Goal: Task Accomplishment & Management: Manage account settings

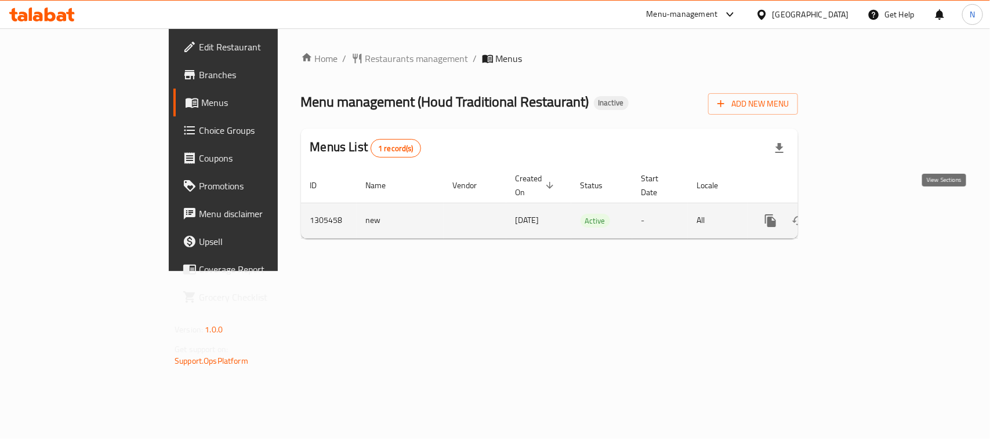
click at [859, 216] on icon "enhanced table" at bounding box center [854, 221] width 10 height 10
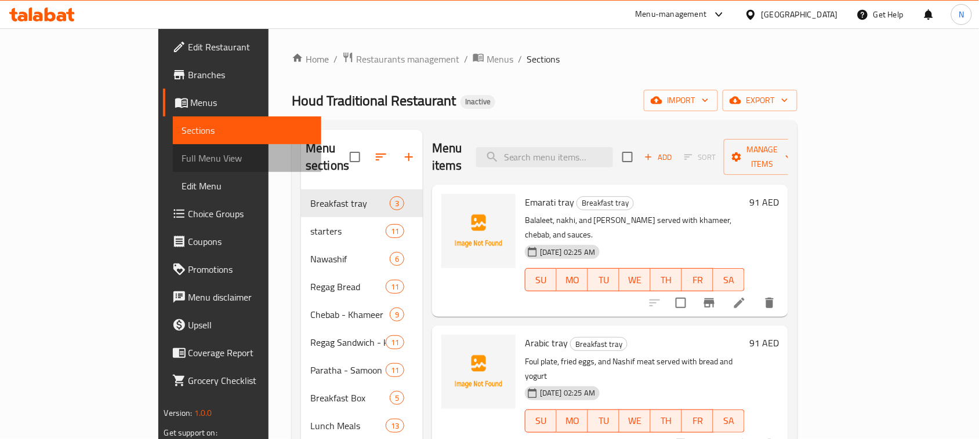
click at [182, 157] on span "Full Menu View" at bounding box center [247, 158] width 130 height 14
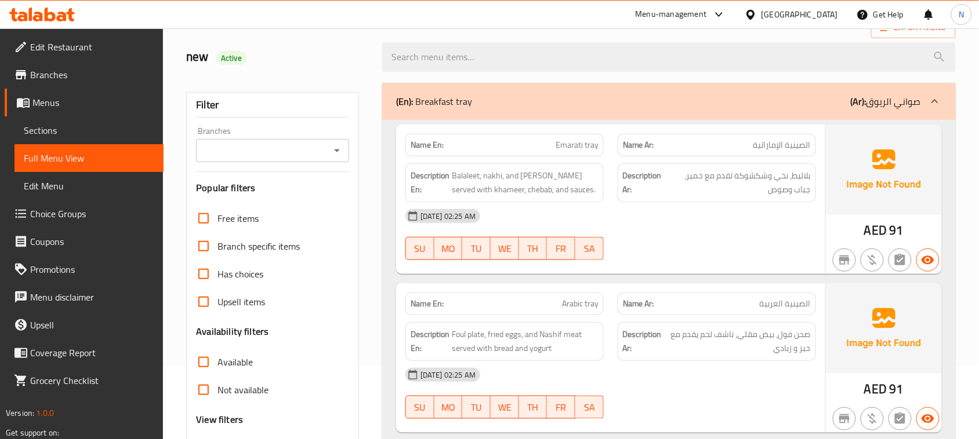
scroll to position [145, 0]
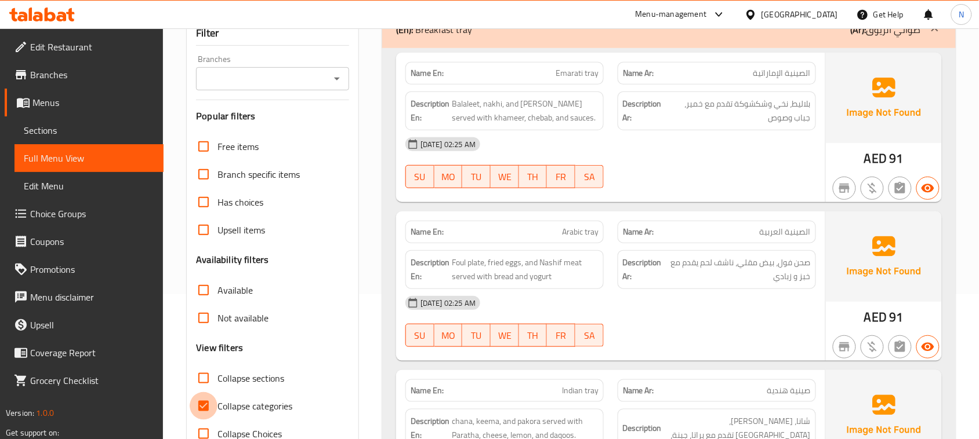
click at [209, 409] on input "Collapse categories" at bounding box center [204, 406] width 28 height 28
checkbox input "false"
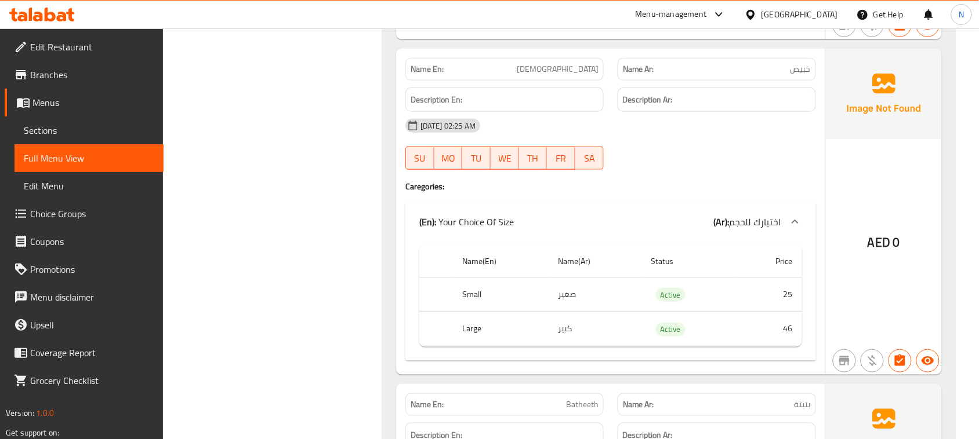
scroll to position [21015, 0]
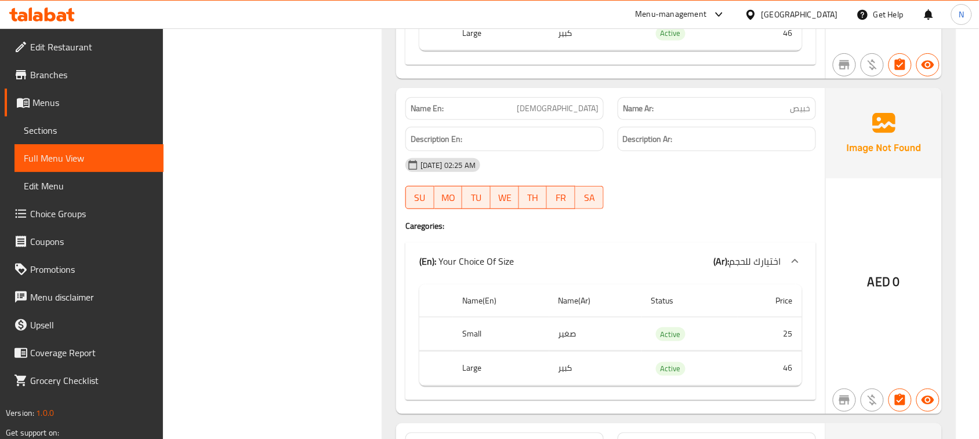
copy span "[DEMOGRAPHIC_DATA]"
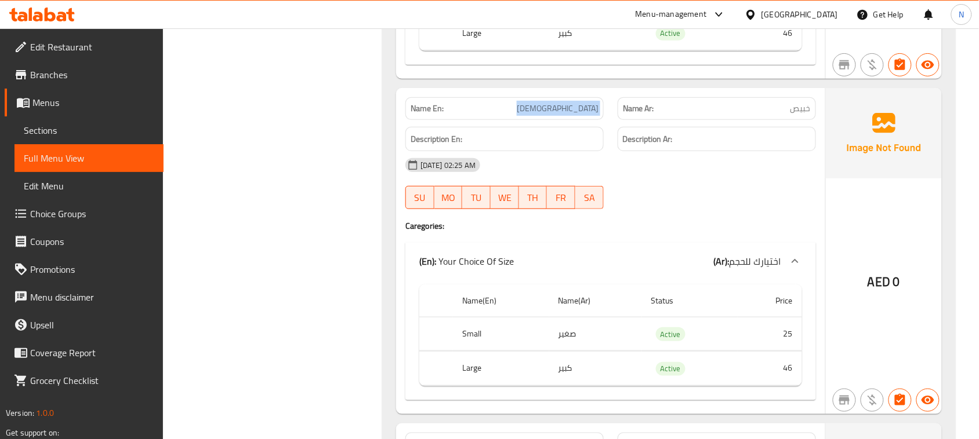
drag, startPoint x: 577, startPoint y: 108, endPoint x: 744, endPoint y: 24, distance: 186.7
click at [58, 125] on span "Sections" at bounding box center [89, 130] width 130 height 14
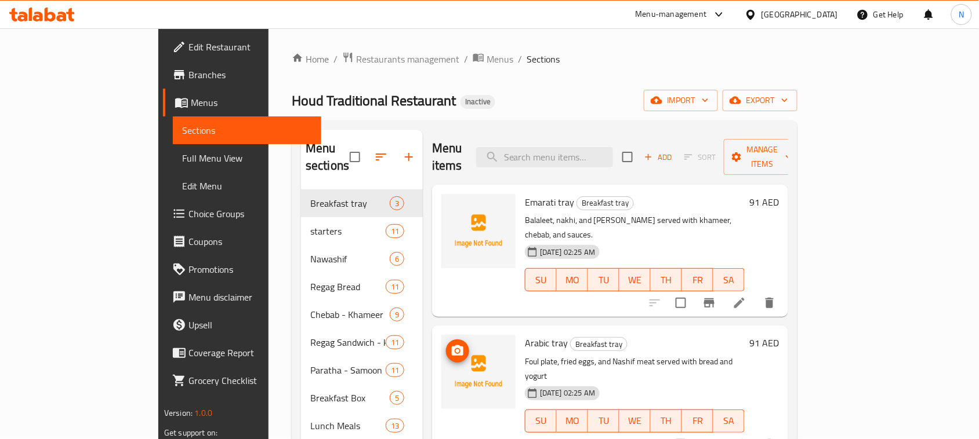
drag, startPoint x: 608, startPoint y: 147, endPoint x: 663, endPoint y: 191, distance: 70.9
click at [608, 148] on input "search" at bounding box center [544, 157] width 137 height 20
paste input "[DEMOGRAPHIC_DATA]"
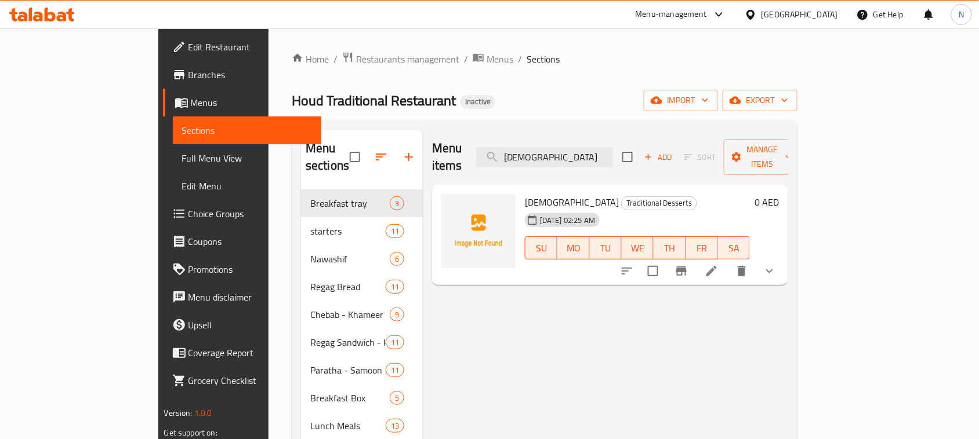
type input "[DEMOGRAPHIC_DATA]"
click at [718, 264] on icon at bounding box center [711, 271] width 14 height 14
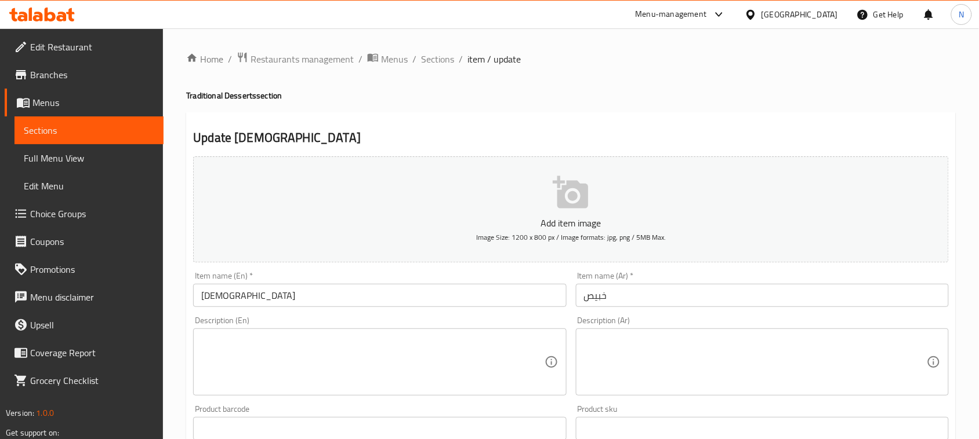
click at [622, 291] on input "خبيص" at bounding box center [762, 295] width 373 height 23
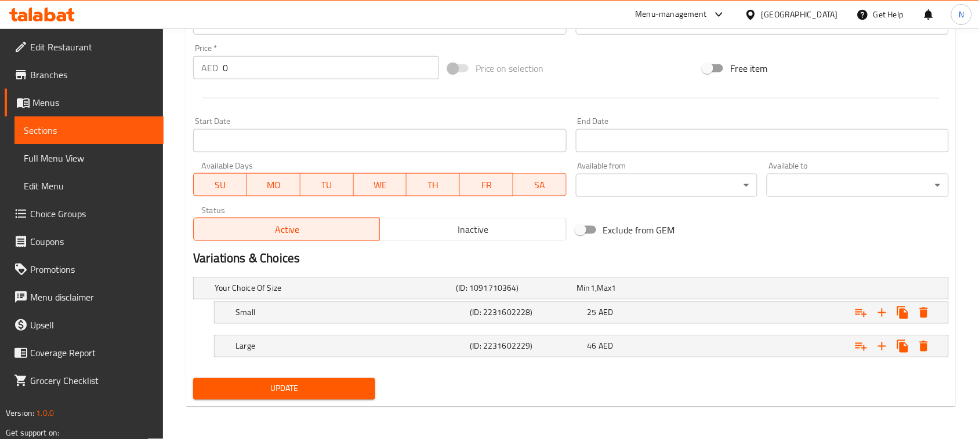
type input "خبيصة"
click at [322, 397] on button "Update" at bounding box center [284, 389] width 182 height 21
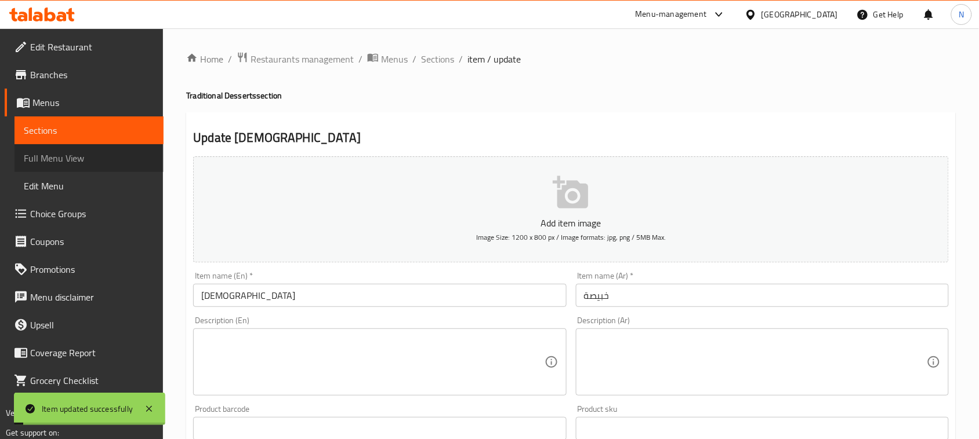
click at [82, 158] on span "Full Menu View" at bounding box center [89, 158] width 130 height 14
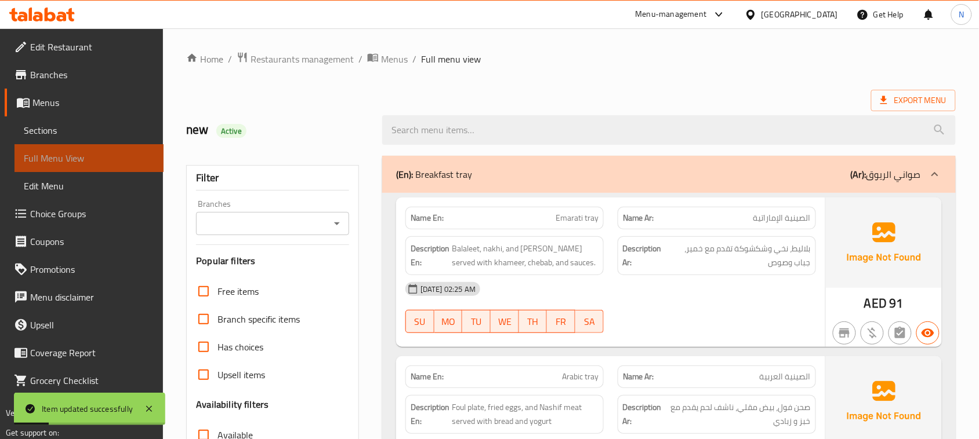
click at [82, 158] on span "Full Menu View" at bounding box center [89, 158] width 130 height 14
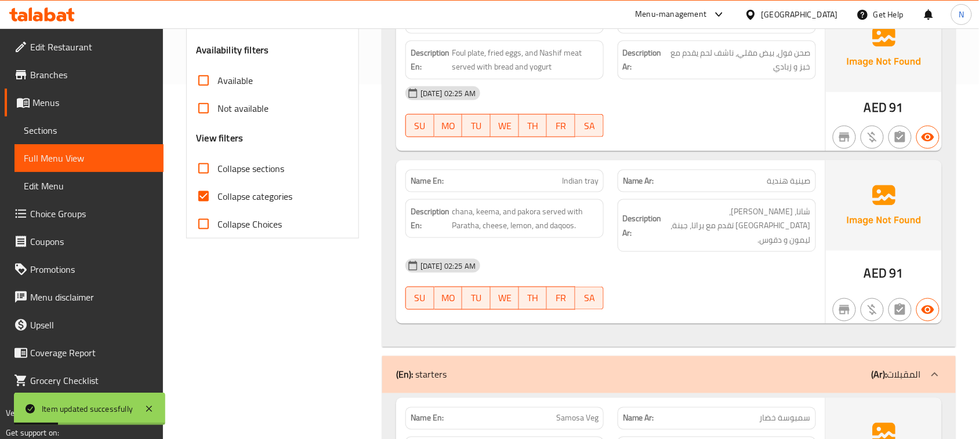
scroll to position [362, 0]
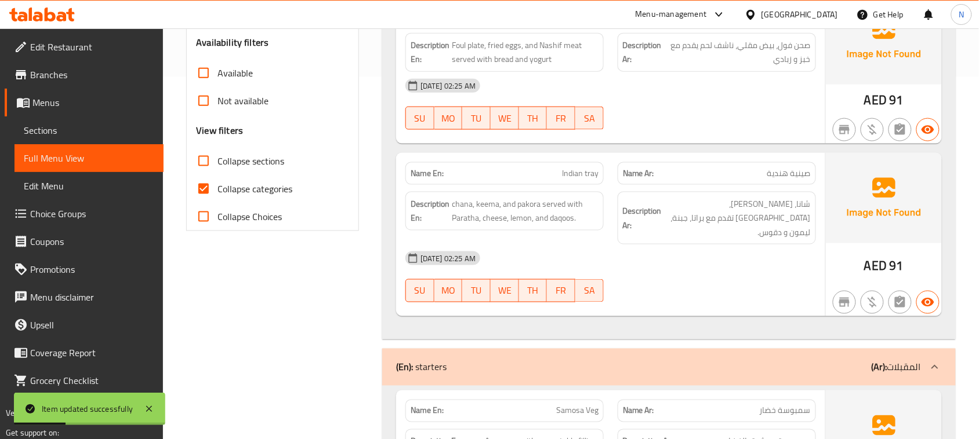
click at [207, 187] on input "Collapse categories" at bounding box center [204, 189] width 28 height 28
checkbox input "false"
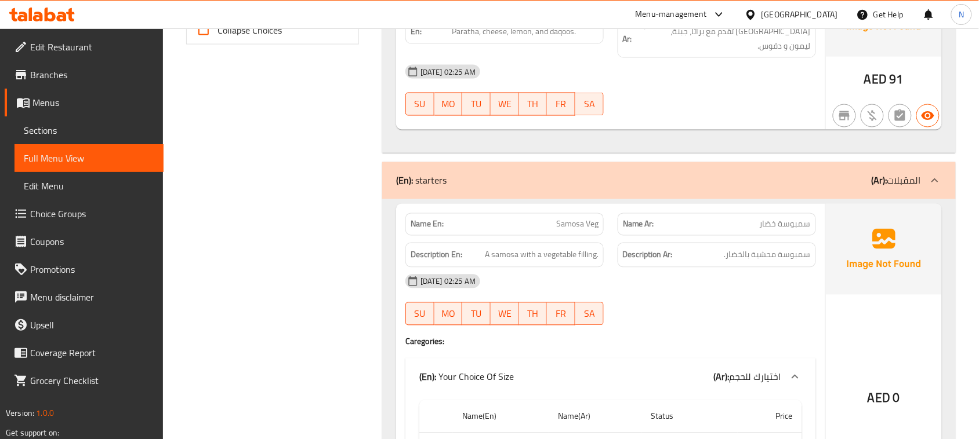
scroll to position [580, 0]
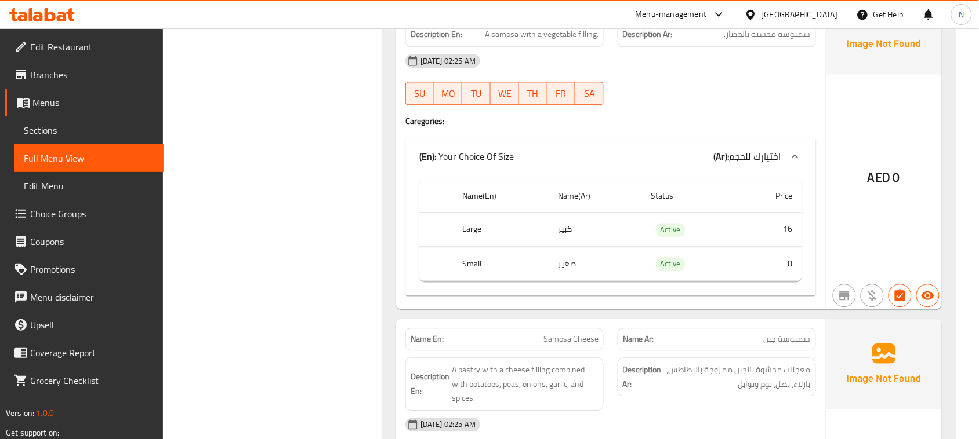
scroll to position [942, 0]
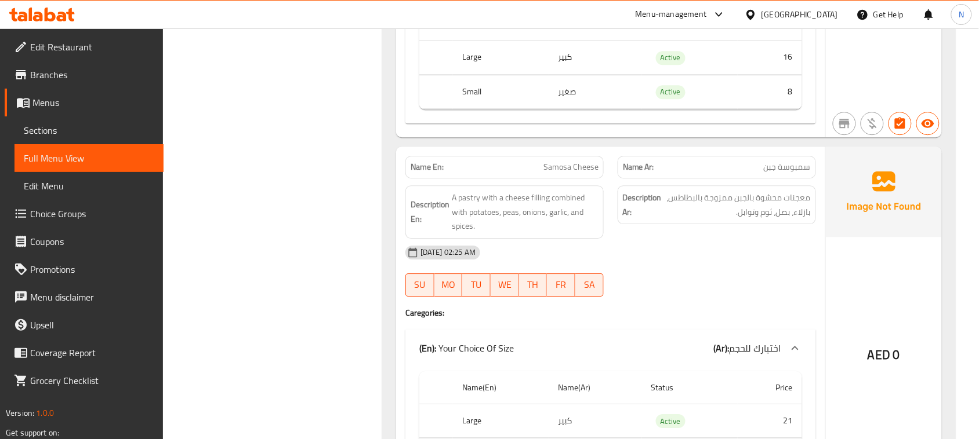
drag, startPoint x: 581, startPoint y: 158, endPoint x: 688, endPoint y: 32, distance: 165.8
copy span "Samosa Cheese"
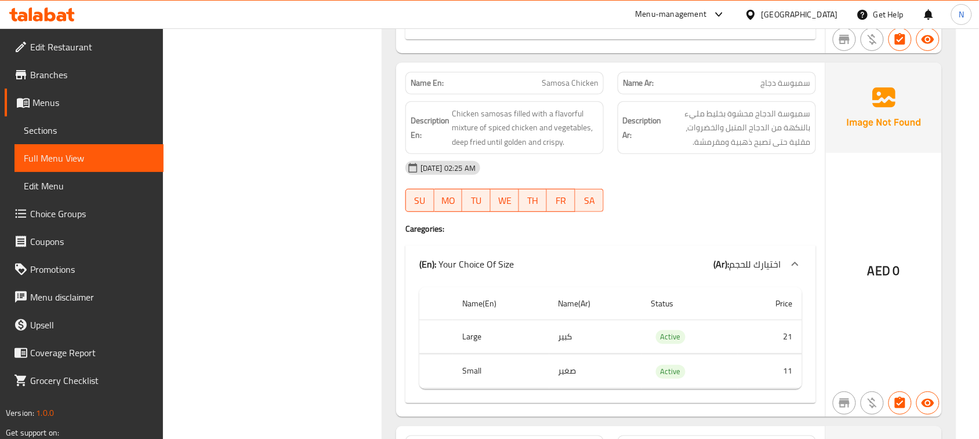
scroll to position [1522, 0]
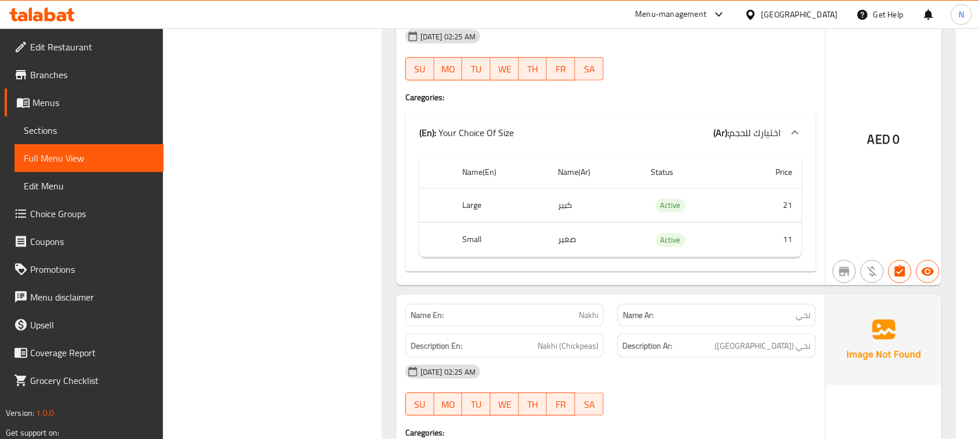
click at [586, 310] on span "Nakhi" at bounding box center [589, 316] width 20 height 12
copy span "Nakhi"
click at [586, 310] on span "Nakhi" at bounding box center [589, 316] width 20 height 12
click at [79, 119] on link "Sections" at bounding box center [88, 131] width 149 height 28
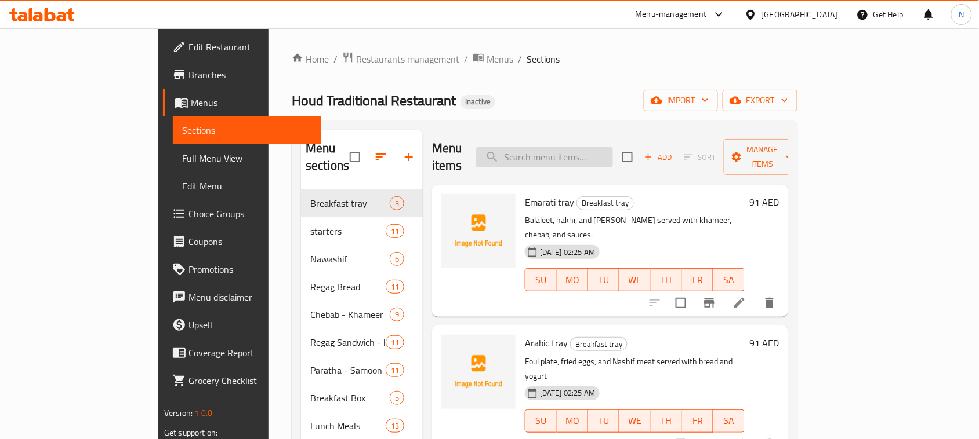
click at [600, 147] on input "search" at bounding box center [544, 157] width 137 height 20
paste input "Nakhi"
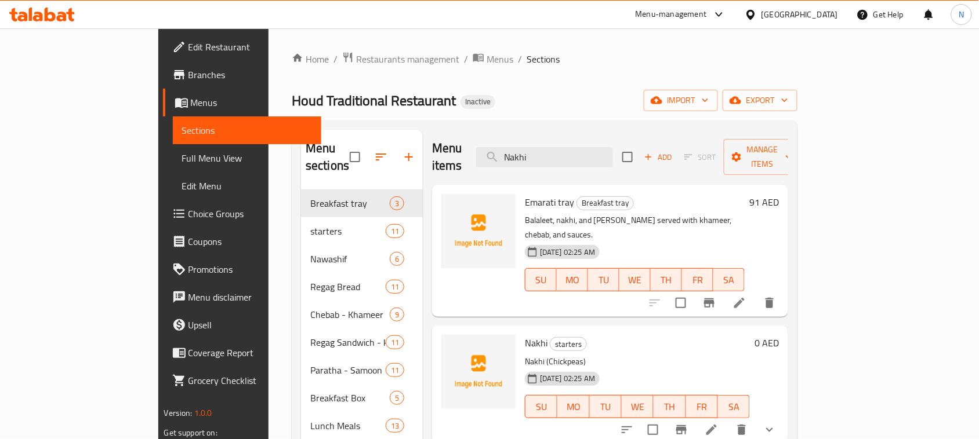
type input "Nakhi"
click at [744, 298] on icon at bounding box center [739, 303] width 10 height 10
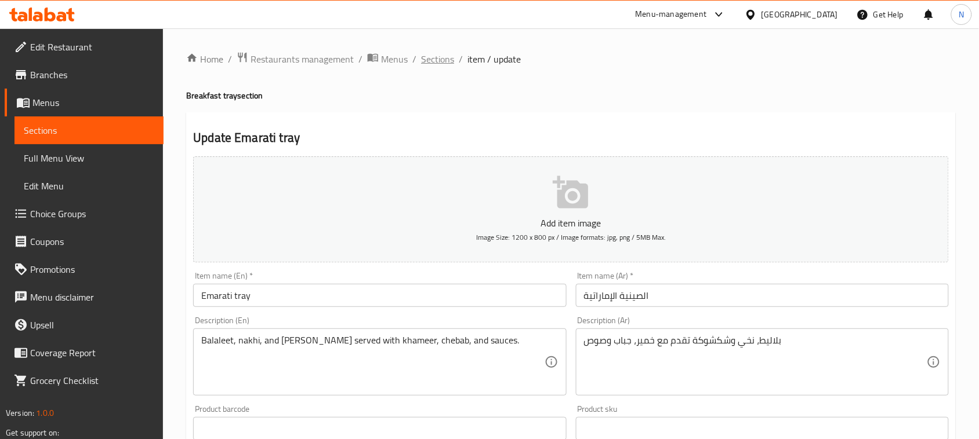
click at [445, 62] on span "Sections" at bounding box center [437, 59] width 33 height 14
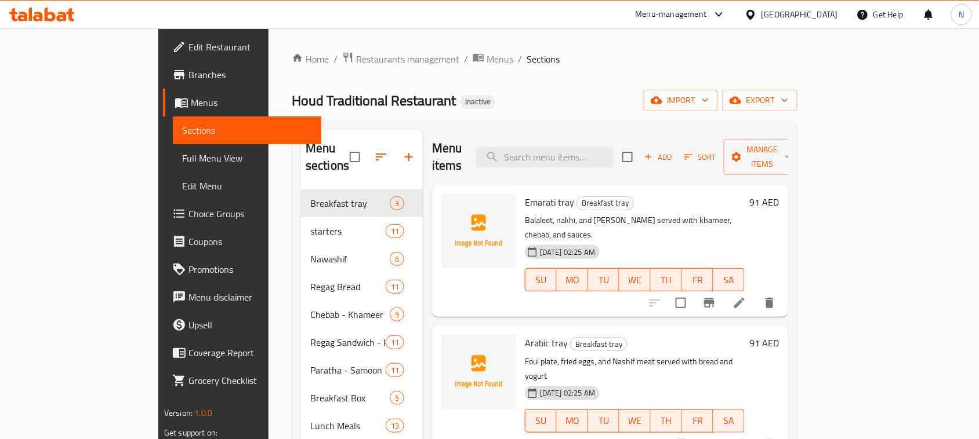
paste input "Nakhi"
drag, startPoint x: 595, startPoint y: 154, endPoint x: 600, endPoint y: 160, distance: 8.2
click at [595, 154] on input "Nakhi" at bounding box center [544, 157] width 137 height 20
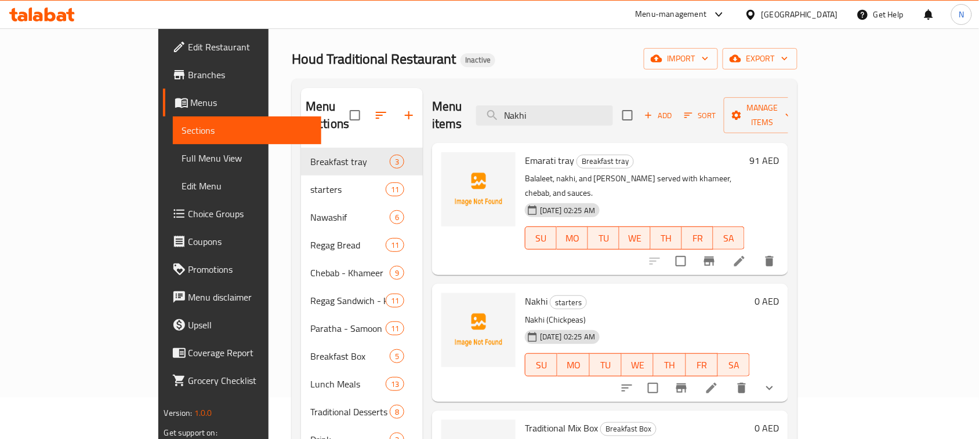
scroll to position [72, 0]
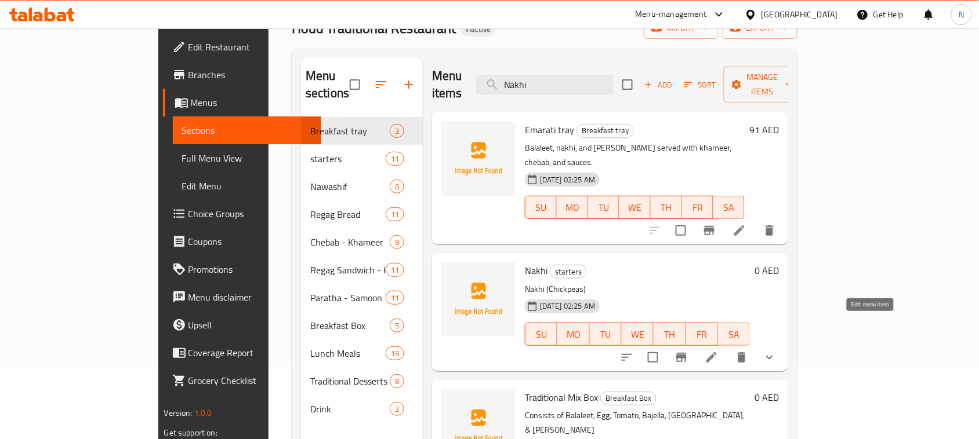
type input "Nakhi"
click at [718, 351] on icon at bounding box center [711, 358] width 14 height 14
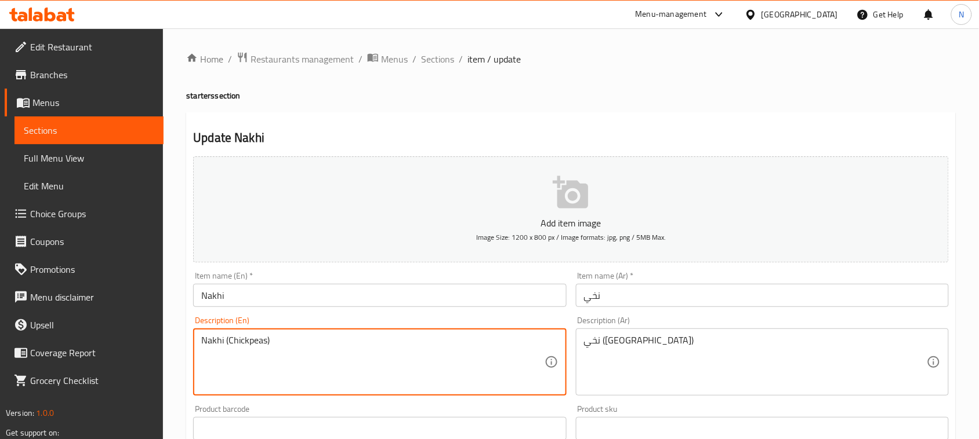
drag, startPoint x: 227, startPoint y: 338, endPoint x: 130, endPoint y: 323, distance: 98.0
drag, startPoint x: 307, startPoint y: 352, endPoint x: 329, endPoint y: 351, distance: 22.1
click at [308, 351] on textarea "Chickpeas)" at bounding box center [372, 362] width 343 height 55
type textarea "Chickpeas"
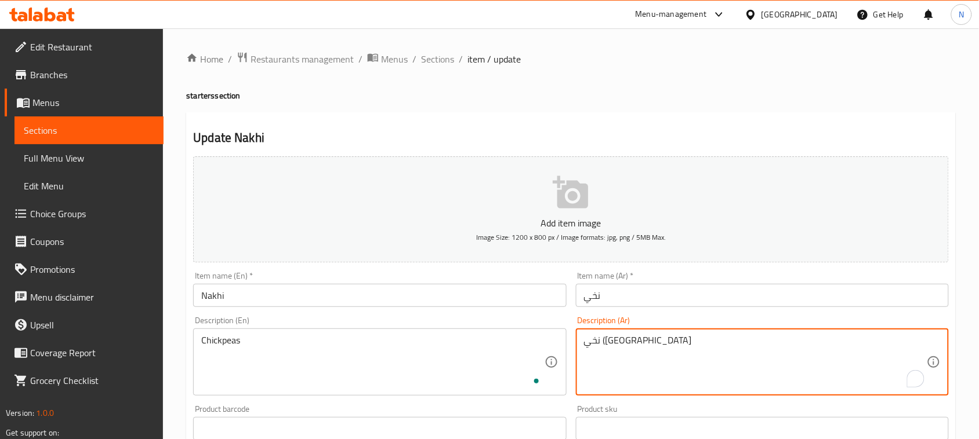
drag, startPoint x: 583, startPoint y: 340, endPoint x: 566, endPoint y: 337, distance: 16.6
click at [610, 342] on textarea "نخي (حمص" at bounding box center [755, 362] width 343 height 55
drag, startPoint x: 606, startPoint y: 343, endPoint x: 651, endPoint y: 337, distance: 44.9
click at [670, 368] on textarea "حمص" at bounding box center [755, 362] width 343 height 55
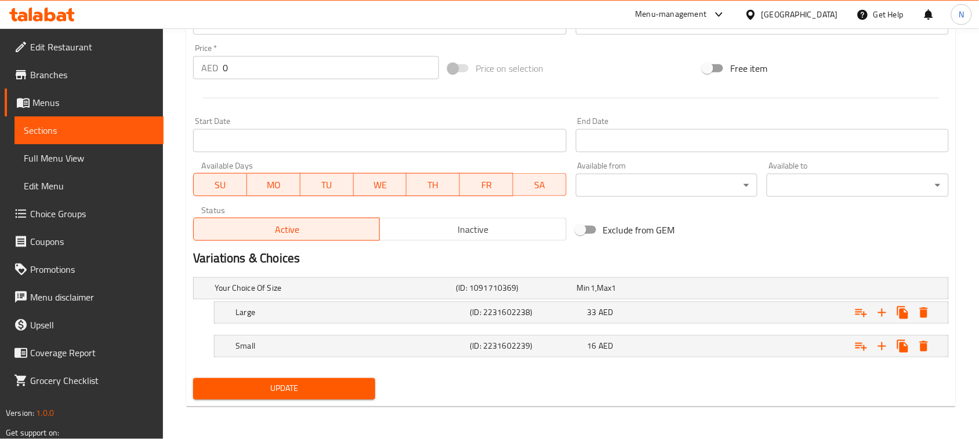
type textarea "حمص"
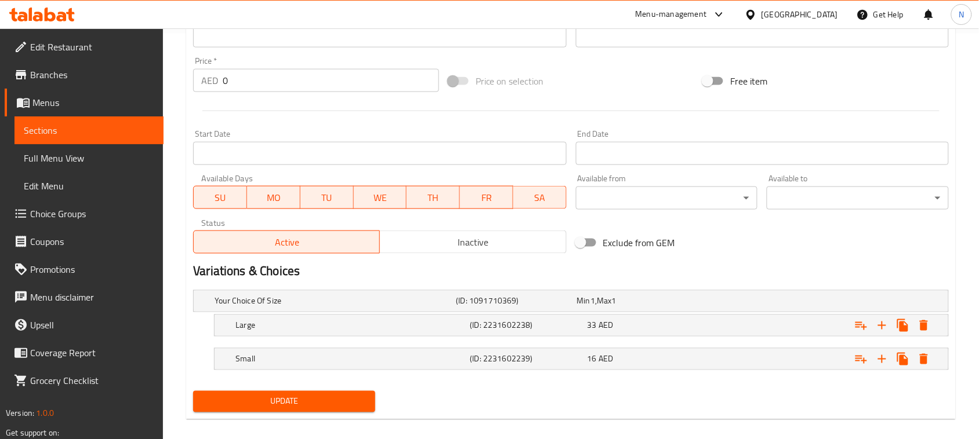
click at [322, 386] on div "Add item image Image Size: 1200 x 800 px / Image formats: jpg, png / 5MB Max. I…" at bounding box center [570, 81] width 765 height 671
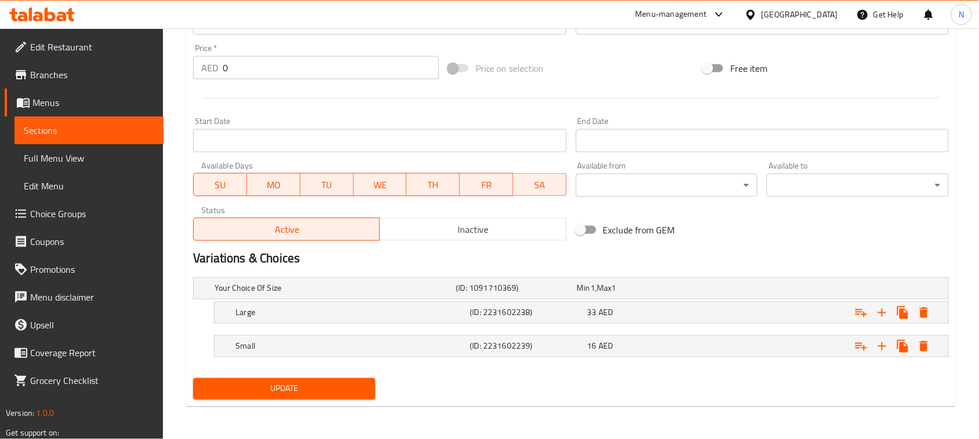
click at [326, 390] on span "Update" at bounding box center [283, 389] width 163 height 14
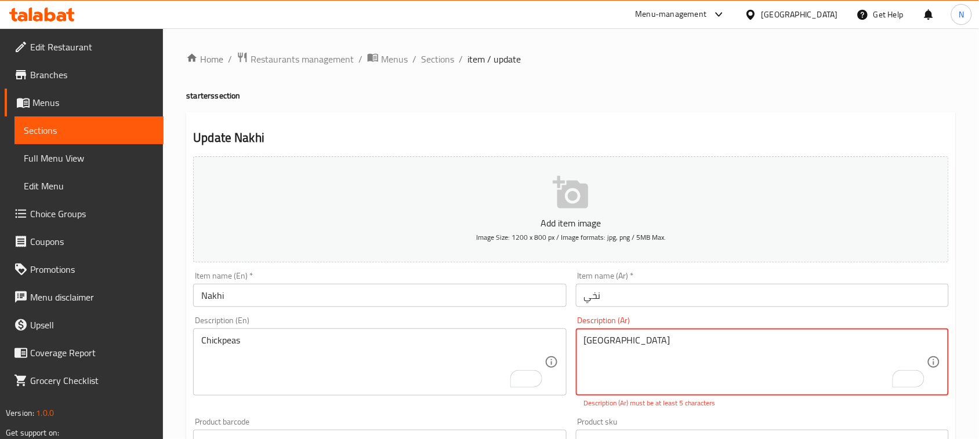
drag, startPoint x: 606, startPoint y: 344, endPoint x: 493, endPoint y: 335, distance: 113.4
click at [493, 335] on div "Add item image Image Size: 1200 x 800 px / Image formats: jpg, png / 5MB Max. I…" at bounding box center [570, 408] width 765 height 512
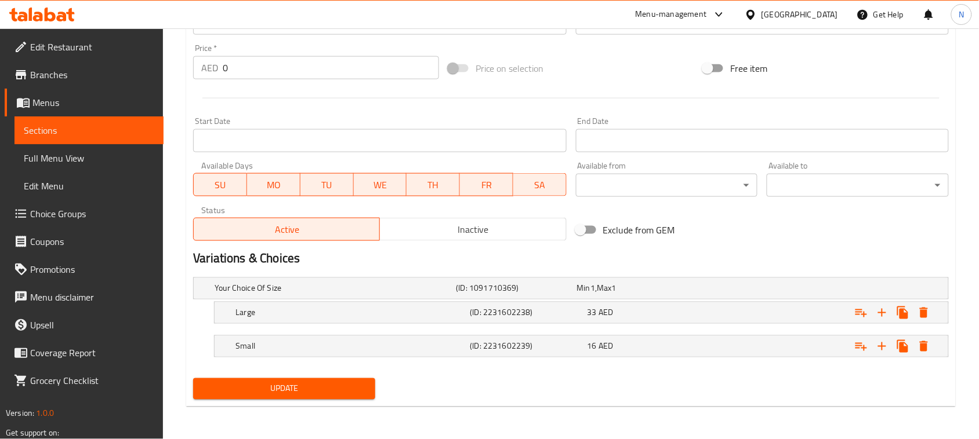
click at [319, 395] on span "Update" at bounding box center [283, 389] width 163 height 14
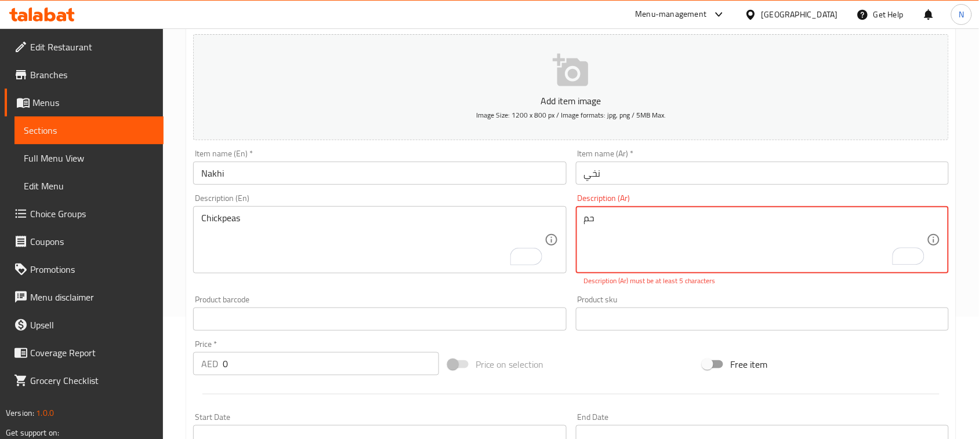
type textarea "ح"
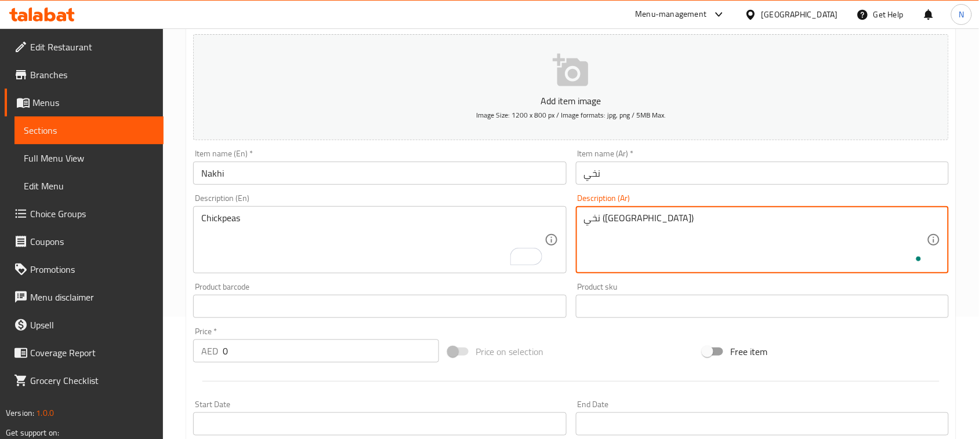
type textarea "نخي ([GEOGRAPHIC_DATA])"
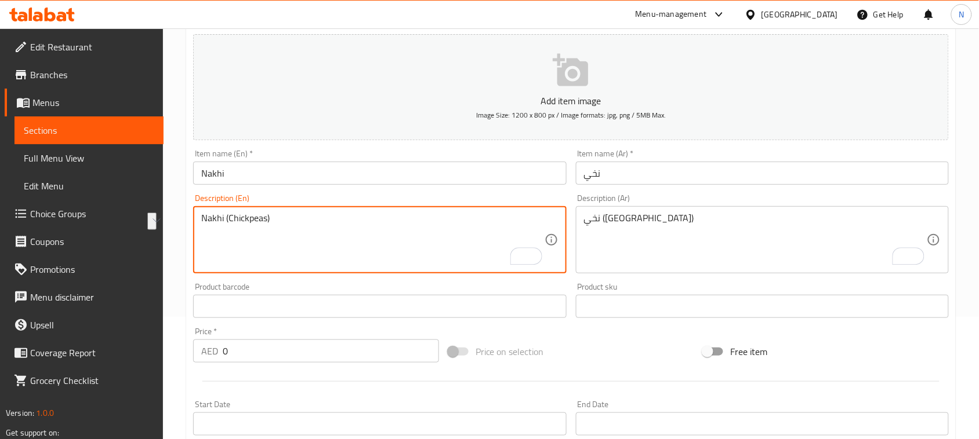
click at [402, 241] on textarea "Nakhi (Chickpeas)" at bounding box center [372, 240] width 343 height 55
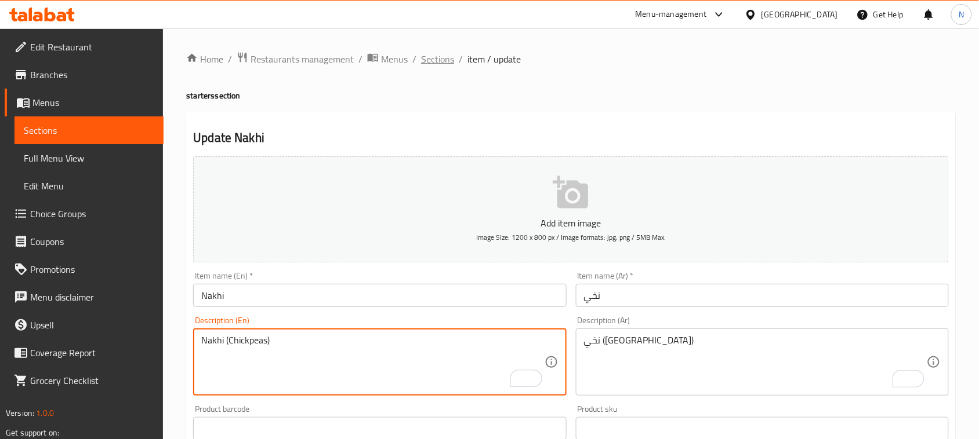
type textarea "Nakhi (Chickpeas)"
click at [445, 59] on span "Sections" at bounding box center [437, 59] width 33 height 14
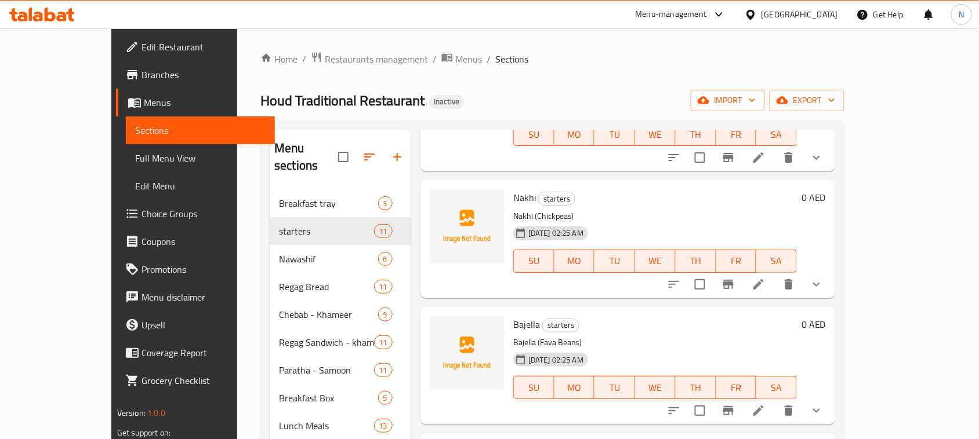
scroll to position [435, 0]
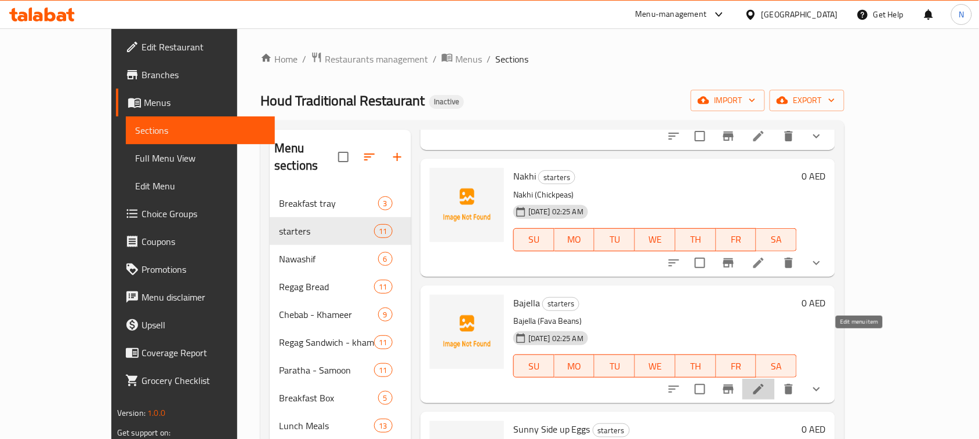
click at [764, 384] on icon at bounding box center [758, 389] width 10 height 10
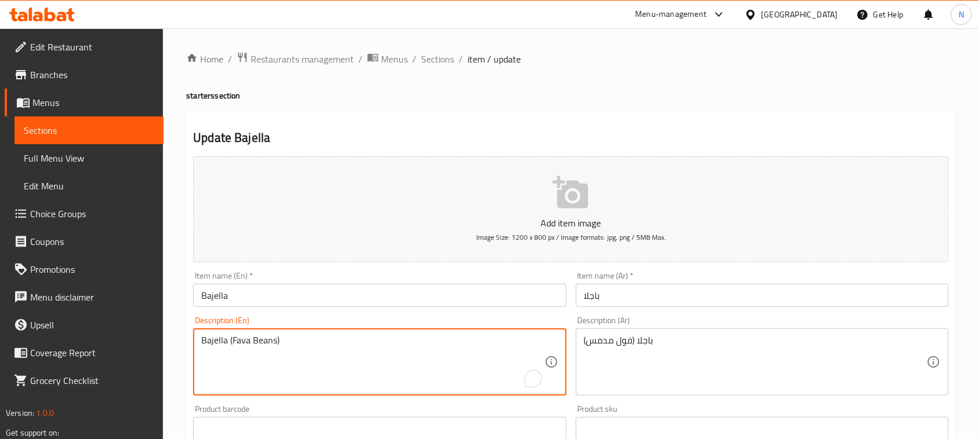
click at [209, 346] on textarea "Bajella (Fava Beans)" at bounding box center [372, 362] width 343 height 55
click at [210, 344] on textarea "Bajella (Fava Beans)" at bounding box center [372, 362] width 343 height 55
type textarea "Bajella (Fava Beans)"
drag, startPoint x: 264, startPoint y: 383, endPoint x: 308, endPoint y: 274, distance: 117.3
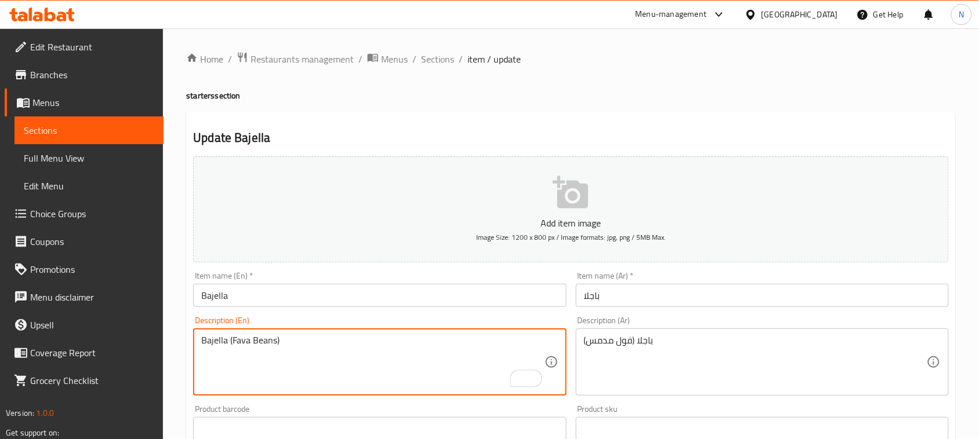
click at [264, 381] on textarea "Bajella (Fava Beans)" at bounding box center [372, 362] width 343 height 55
click at [427, 59] on span "Sections" at bounding box center [437, 59] width 33 height 14
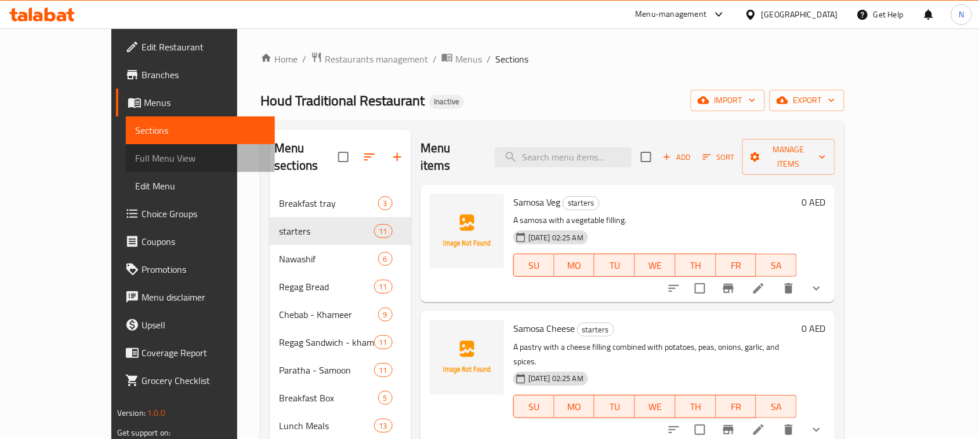
click at [135, 157] on span "Full Menu View" at bounding box center [200, 158] width 130 height 14
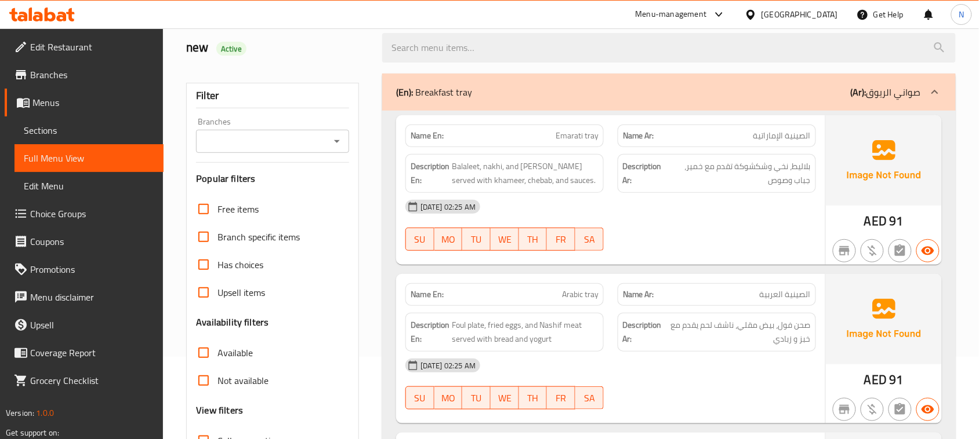
scroll to position [217, 0]
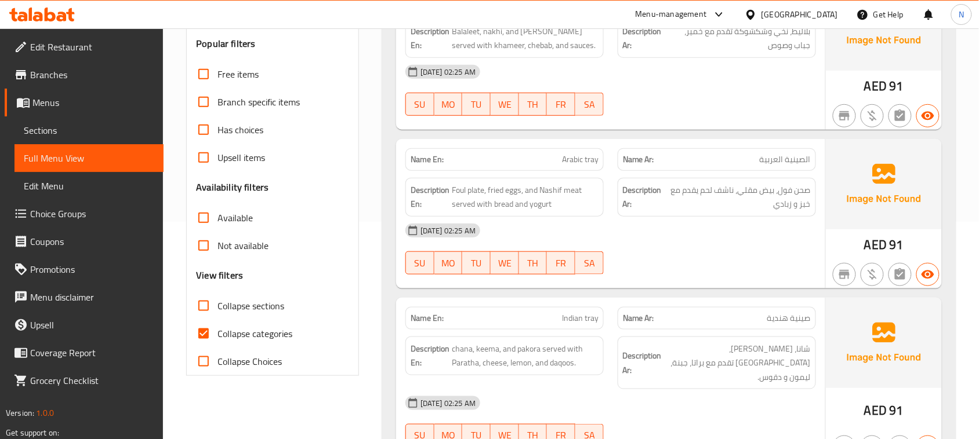
click at [204, 333] on input "Collapse categories" at bounding box center [204, 334] width 28 height 28
checkbox input "false"
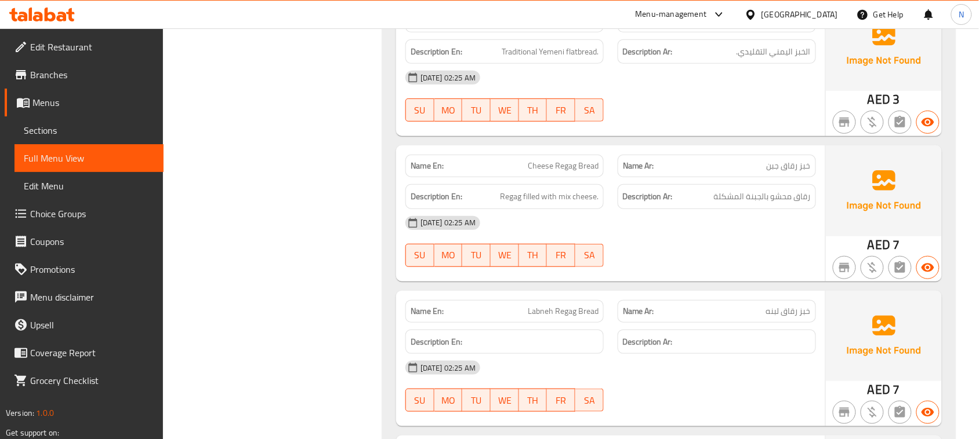
scroll to position [6594, 0]
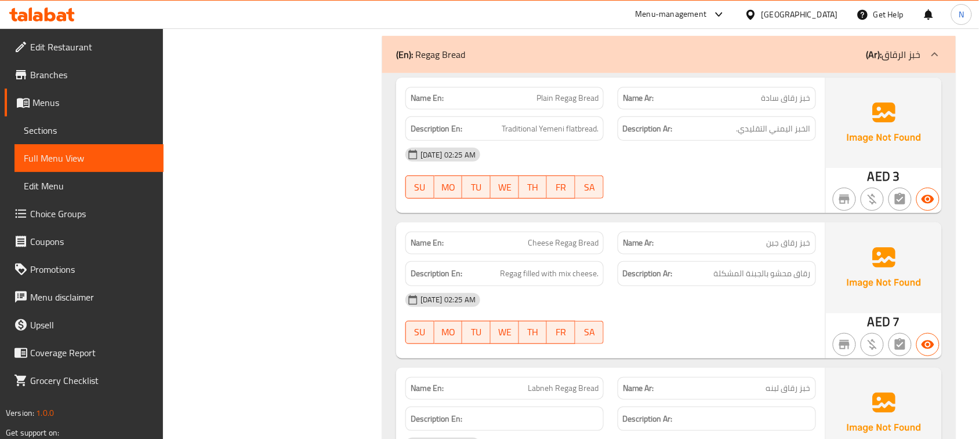
copy span "Plain Regag Bread"
click at [82, 134] on span "Sections" at bounding box center [89, 130] width 130 height 14
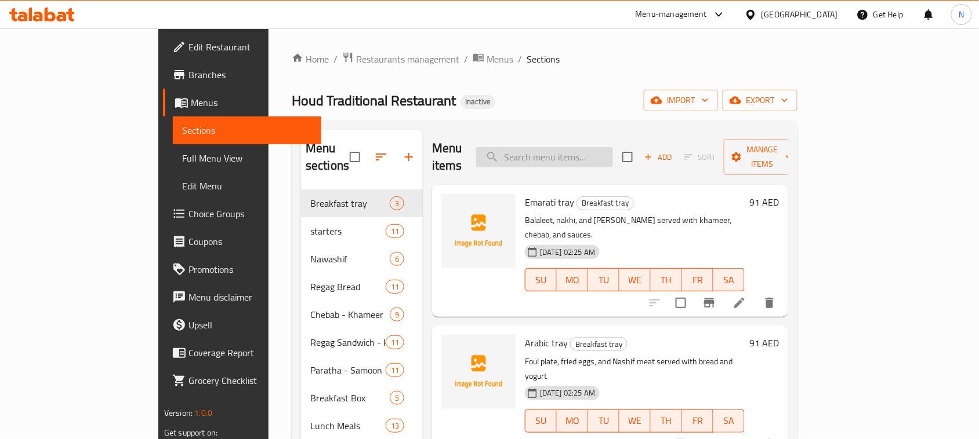
click at [602, 147] on input "search" at bounding box center [544, 157] width 137 height 20
paste input "Plain Regag Bread"
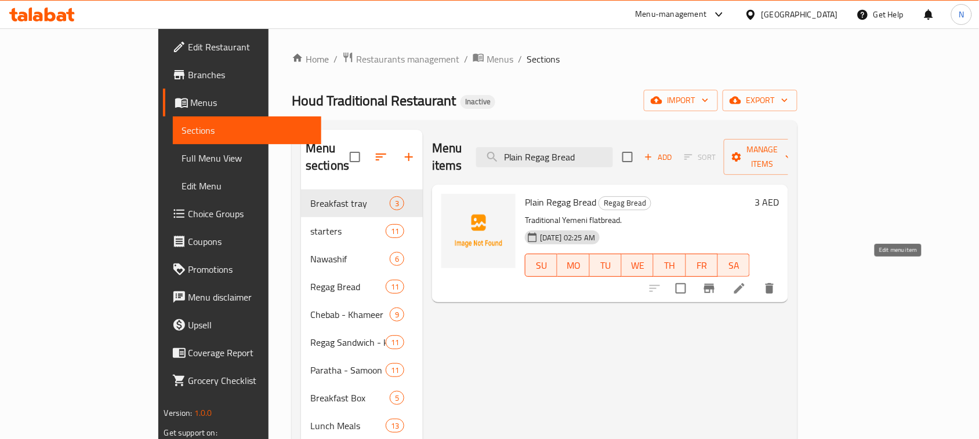
type input "Plain Regag Bread"
click at [746, 282] on icon at bounding box center [739, 289] width 14 height 14
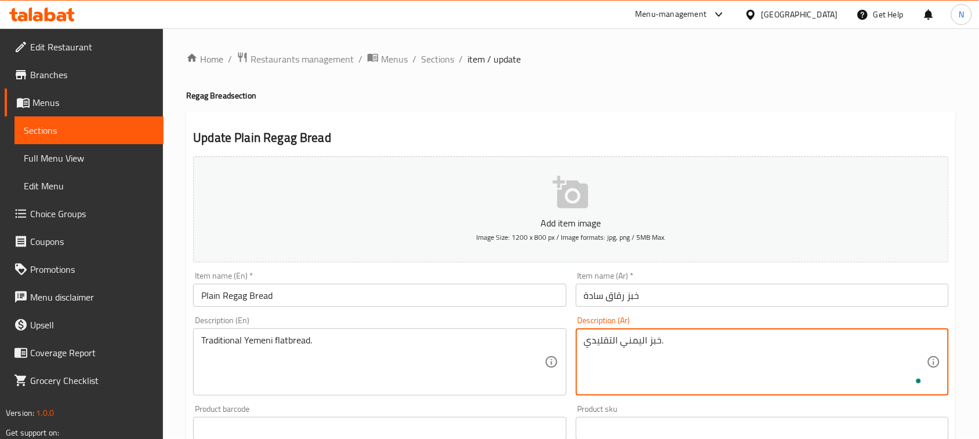
click at [646, 343] on textarea "خبز اليمني التقليدي." at bounding box center [755, 362] width 343 height 55
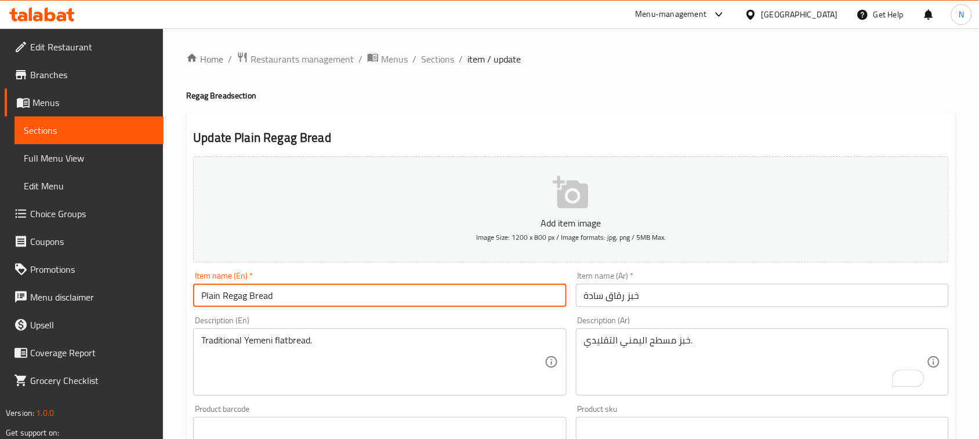
drag, startPoint x: 246, startPoint y: 295, endPoint x: 159, endPoint y: 293, distance: 87.0
click at [159, 293] on div "Edit Restaurant Branches Menus Sections Full Menu View Edit Menu Choice Groups …" at bounding box center [489, 423] width 979 height 791
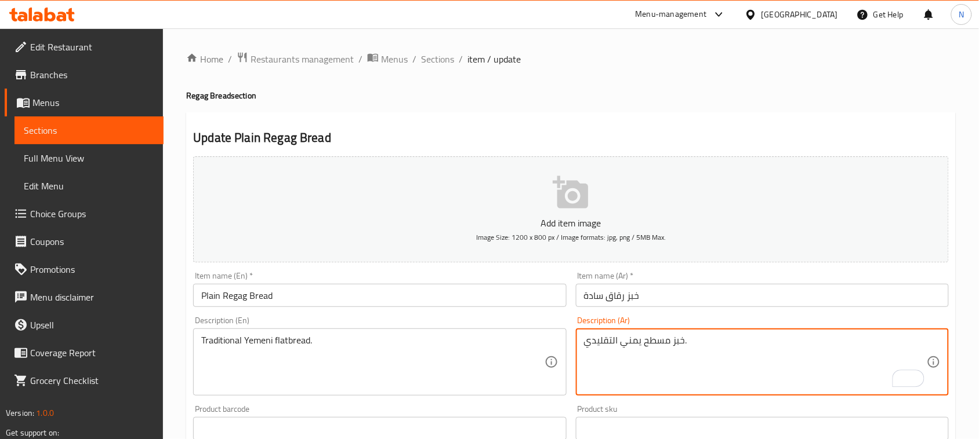
click at [613, 336] on textarea "خبز مسطح يمني التقليدي." at bounding box center [755, 362] width 343 height 55
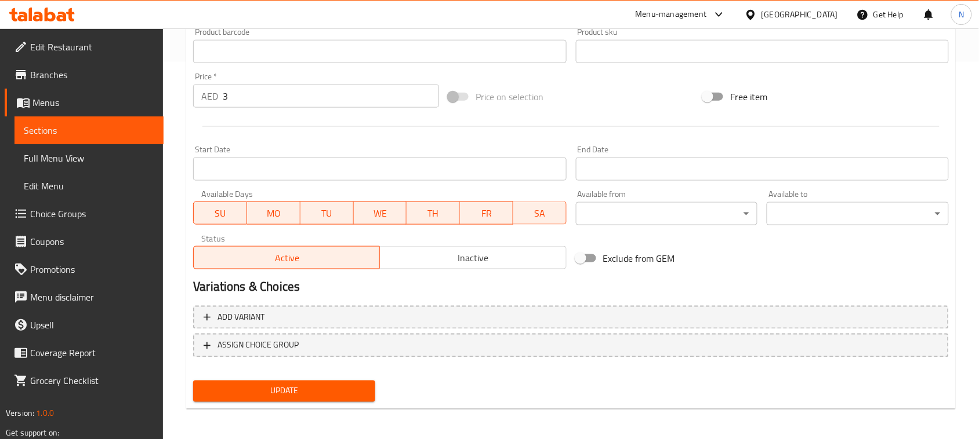
type textarea "خبز مسطح يمني تقليدي."
click at [303, 395] on span "Update" at bounding box center [283, 391] width 163 height 14
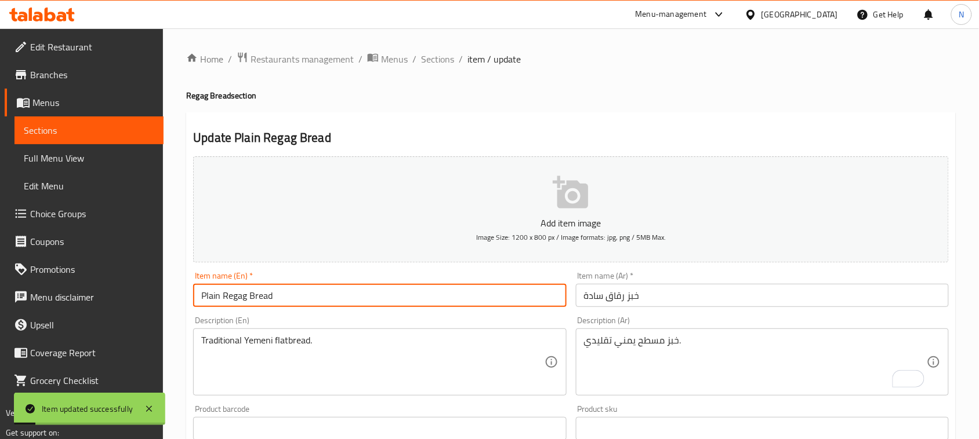
drag, startPoint x: 278, startPoint y: 297, endPoint x: 111, endPoint y: 186, distance: 200.8
click at [140, 278] on div "Edit Restaurant Branches Menus Sections Full Menu View Edit Menu Choice Groups …" at bounding box center [489, 423] width 979 height 791
click at [94, 159] on span "Full Menu View" at bounding box center [89, 158] width 130 height 14
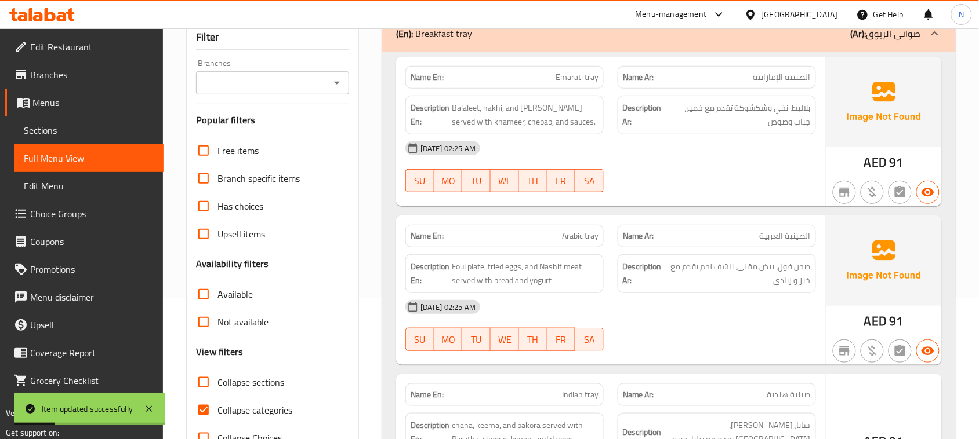
scroll to position [290, 0]
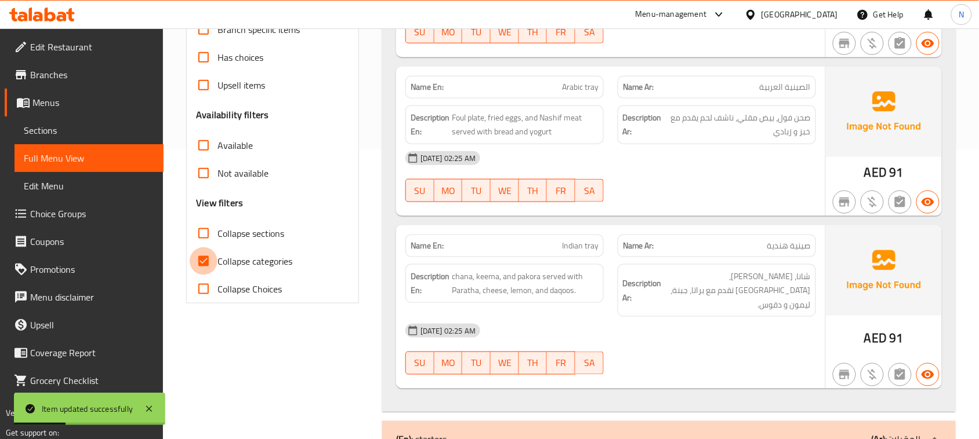
click at [202, 261] on input "Collapse categories" at bounding box center [204, 262] width 28 height 28
checkbox input "false"
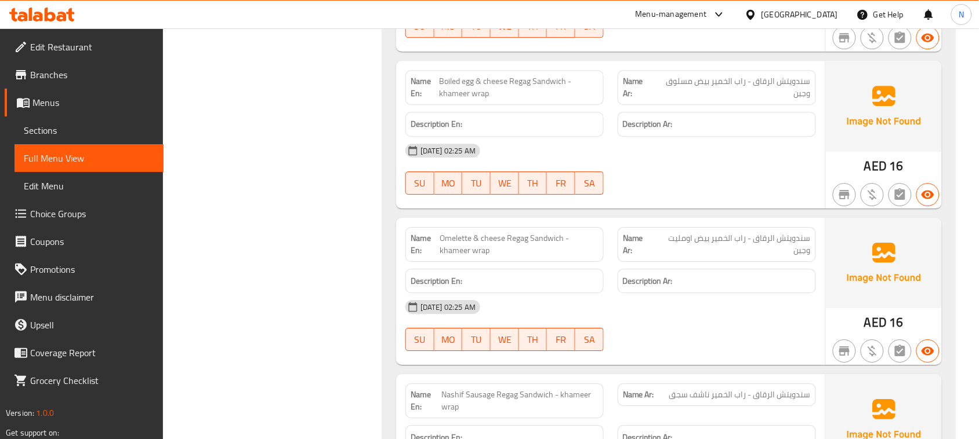
scroll to position [10114, 0]
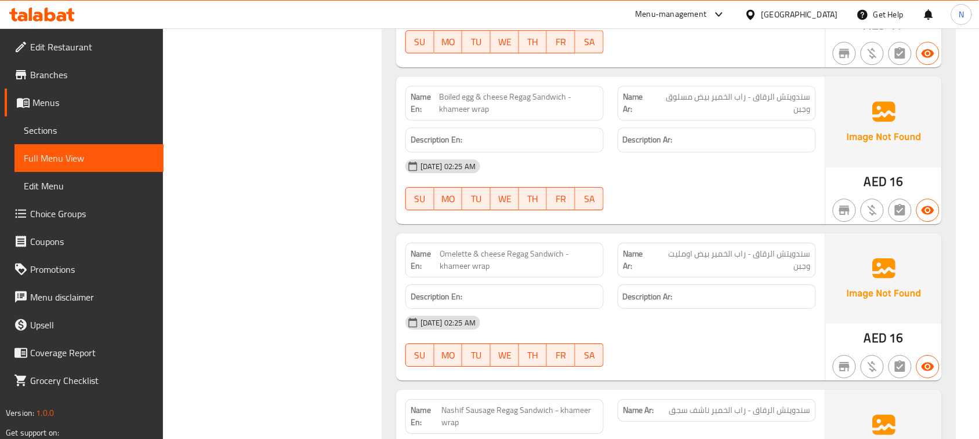
copy span "Omelette & cheese Regag Sandwich - khameer wrap"
click at [60, 136] on span "Sections" at bounding box center [89, 130] width 130 height 14
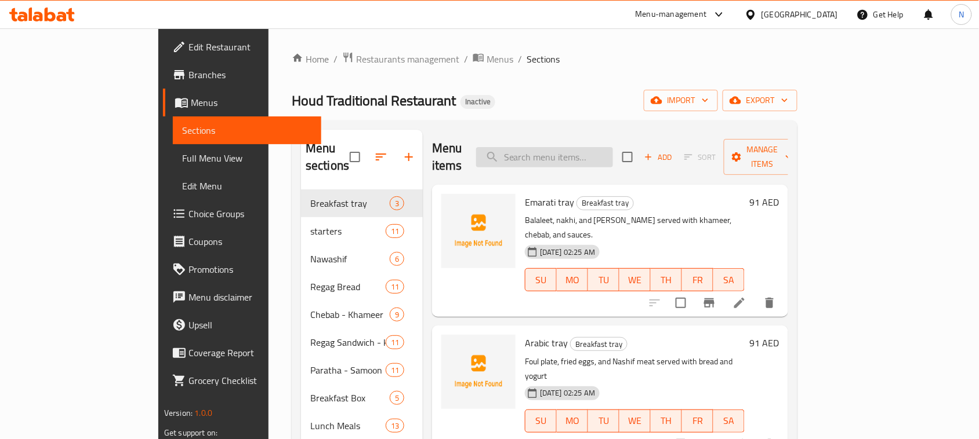
paste input "Omelette & cheese Regag Sandwich - khameer wrap"
click at [592, 150] on input "Omelette & cheese Regag Sandwich - khameer wrap" at bounding box center [544, 157] width 137 height 20
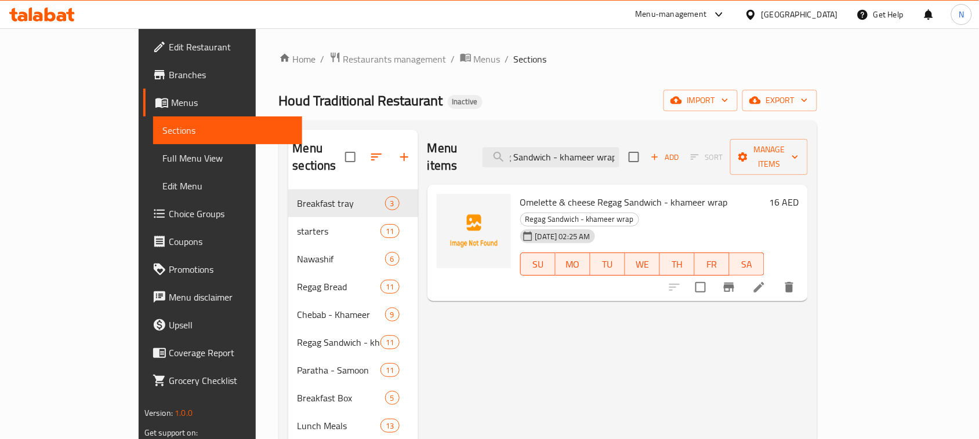
type input "Omelette & cheese Regag Sandwich - khameer wrap"
click at [766, 281] on icon at bounding box center [759, 288] width 14 height 14
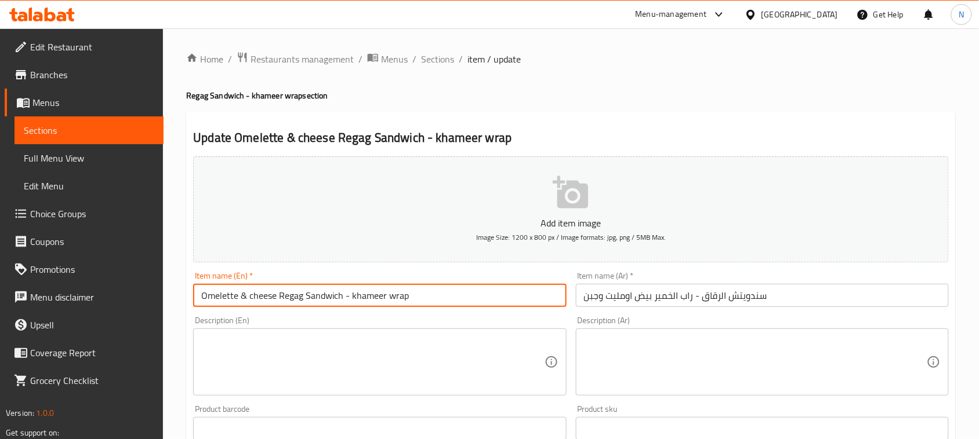
click at [242, 294] on input "Omelette & cheese Regag Sandwich - khameer wrap" at bounding box center [379, 295] width 373 height 23
type input "Omelette egg & cheese Regag Sandwich - khameer wrap"
click at [707, 364] on textarea at bounding box center [755, 362] width 343 height 55
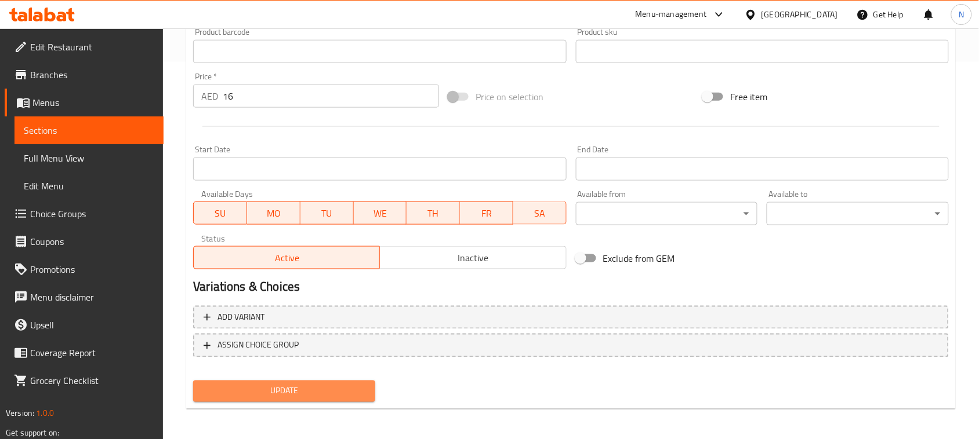
click at [325, 392] on span "Update" at bounding box center [283, 391] width 163 height 14
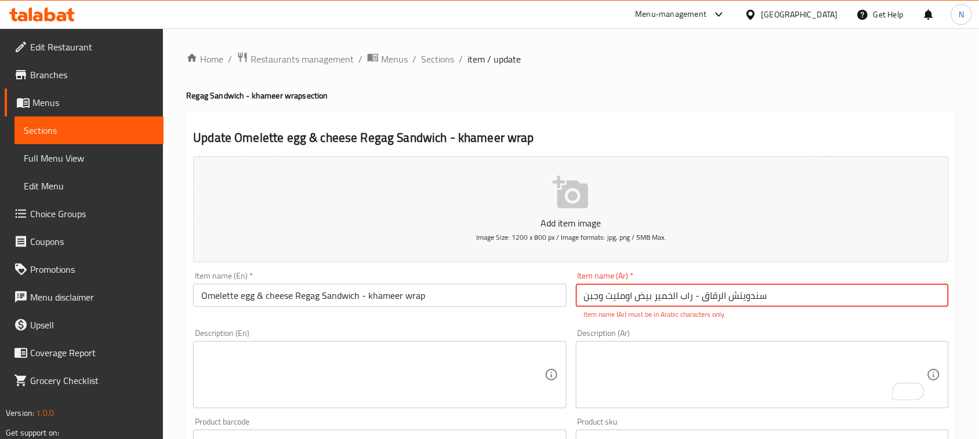
drag, startPoint x: 692, startPoint y: 297, endPoint x: 697, endPoint y: 300, distance: 6.5
click at [697, 300] on input "سندويتش الرقاق - راب الخمیر بيض اومليت وجبن" at bounding box center [762, 295] width 373 height 23
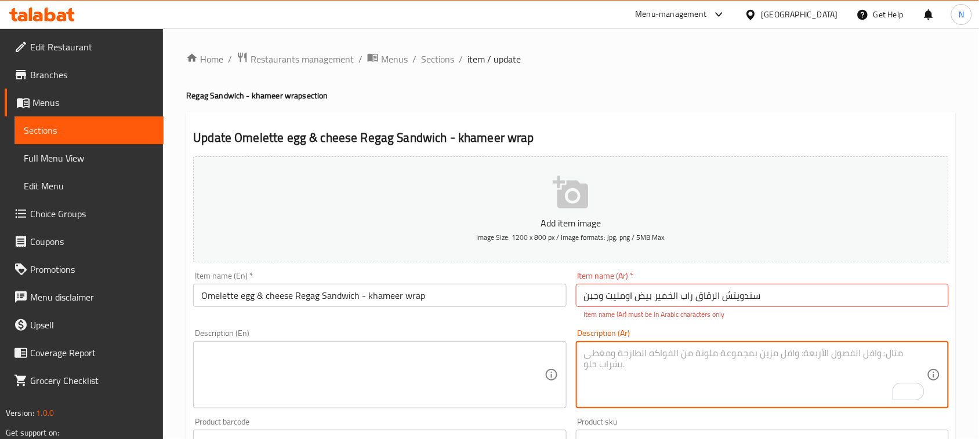
click at [703, 364] on textarea "To enrich screen reader interactions, please activate Accessibility in Grammarl…" at bounding box center [755, 375] width 343 height 55
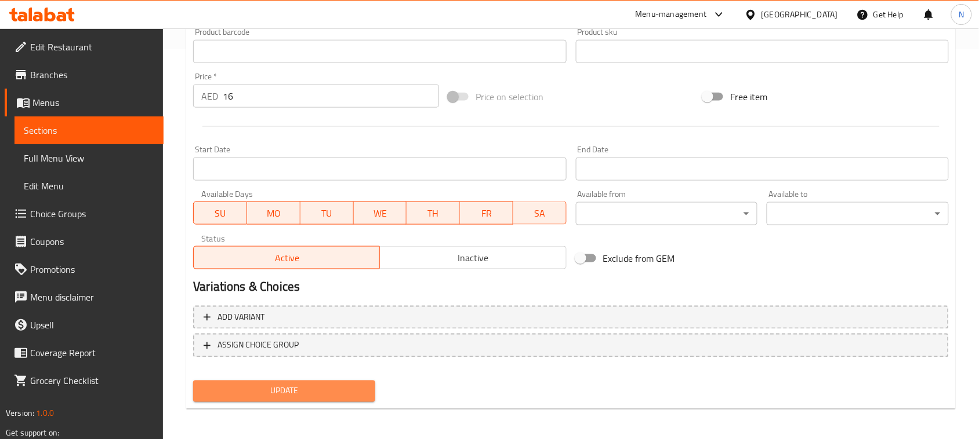
click at [363, 391] on span "Update" at bounding box center [283, 391] width 163 height 14
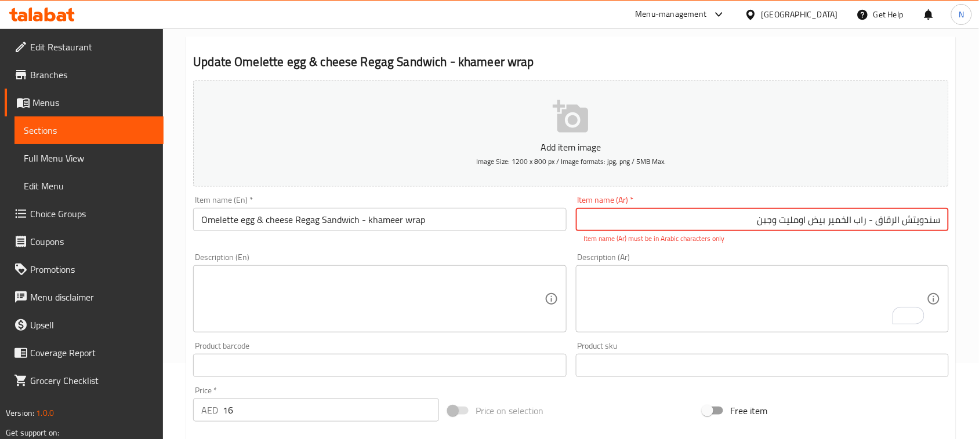
click at [881, 216] on input "سندويتش الرقاق - راب الخمیر بيض اومليت وجبن" at bounding box center [762, 219] width 373 height 23
drag, startPoint x: 881, startPoint y: 216, endPoint x: 788, endPoint y: 177, distance: 100.8
click at [880, 216] on input "سندويتش الرقاق - راب الخمیر بيض اومليت وجبن" at bounding box center [762, 219] width 373 height 23
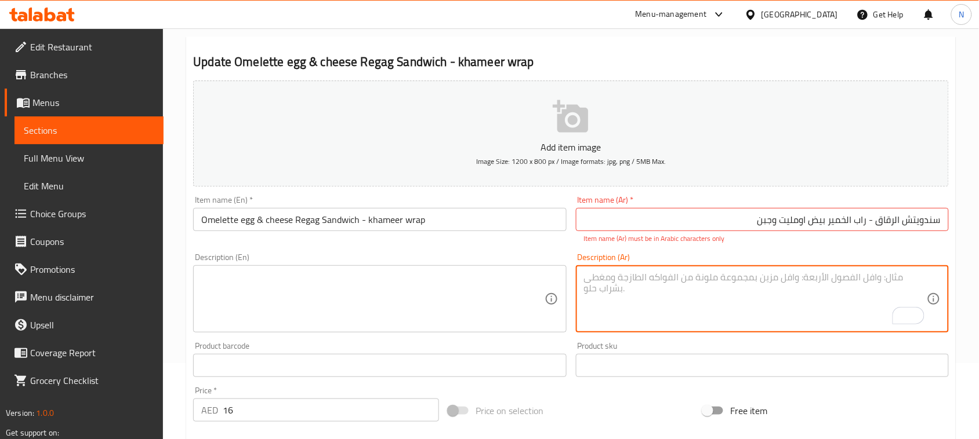
click at [722, 297] on textarea "To enrich screen reader interactions, please activate Accessibility in Grammarl…" at bounding box center [755, 299] width 343 height 55
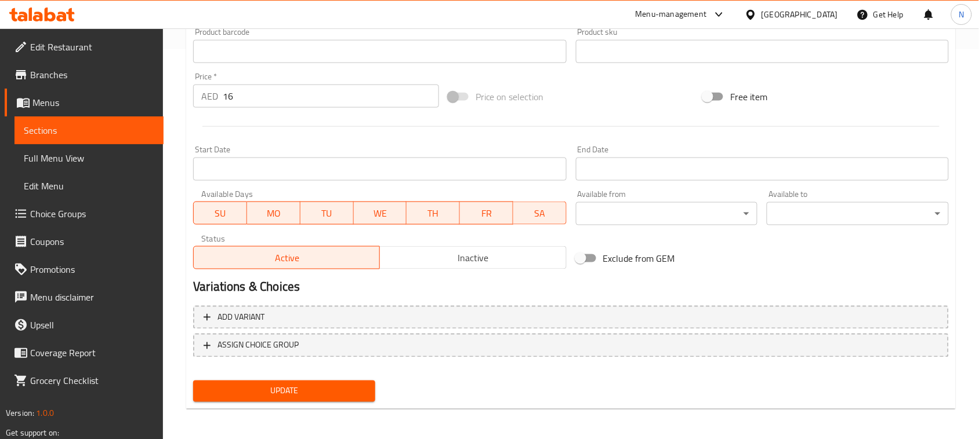
click at [315, 386] on span "Update" at bounding box center [283, 391] width 163 height 14
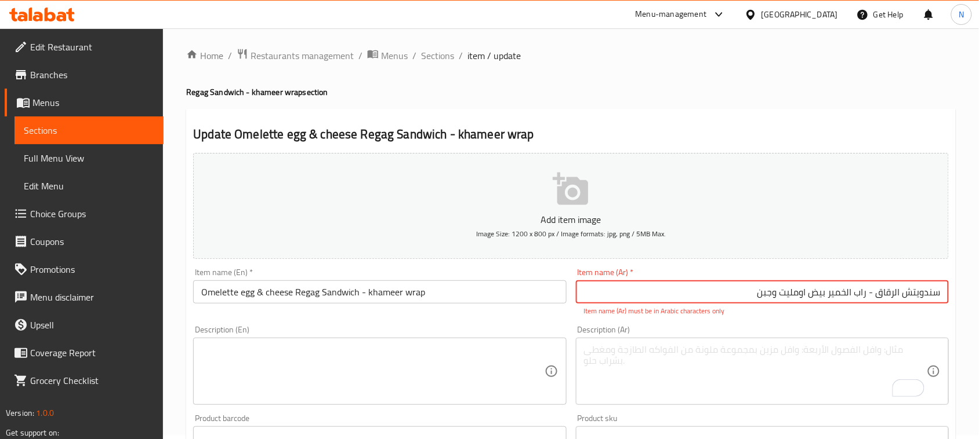
scroll to position [0, 0]
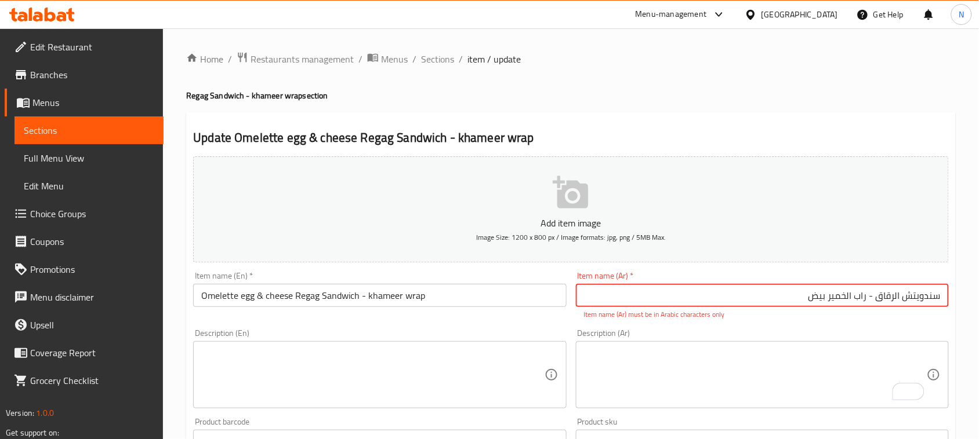
click at [592, 371] on textarea "To enrich screen reader interactions, please activate Accessibility in Grammarl…" at bounding box center [755, 375] width 343 height 55
click at [740, 299] on input "سندويتش الرقاق - راب الخمیر بيض" at bounding box center [762, 295] width 373 height 23
type input "سندويتش الرقاق - راب الخمیر بيض اومليت وجبن"
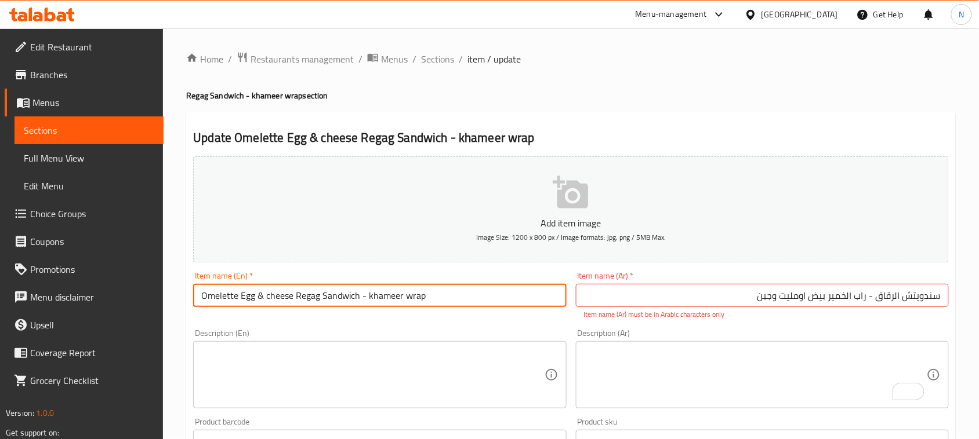
type input "Omelette Egg & cheese Regag Sandwich - khameer wrap"
click at [844, 297] on input "سندويتش الرقاق - راب الخمیر بيض اومليت وجبن" at bounding box center [762, 295] width 373 height 23
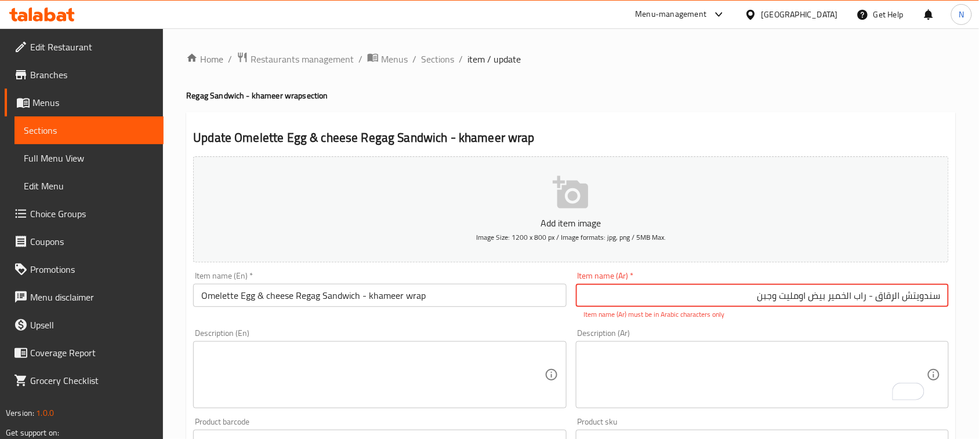
drag, startPoint x: 844, startPoint y: 297, endPoint x: 827, endPoint y: 335, distance: 40.7
click at [844, 306] on input "سندويتش الرقاق - راب الخمیر بيض اومليت وجبن" at bounding box center [762, 295] width 373 height 23
type input "سندويتش الرقاق - راب خمير بيض اومليت وجبن"
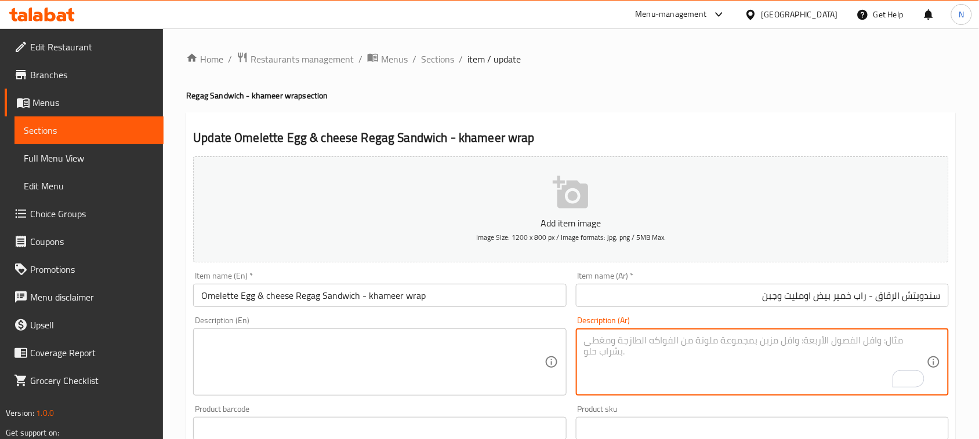
click at [771, 355] on textarea "To enrich screen reader interactions, please activate Accessibility in Grammarl…" at bounding box center [755, 362] width 343 height 55
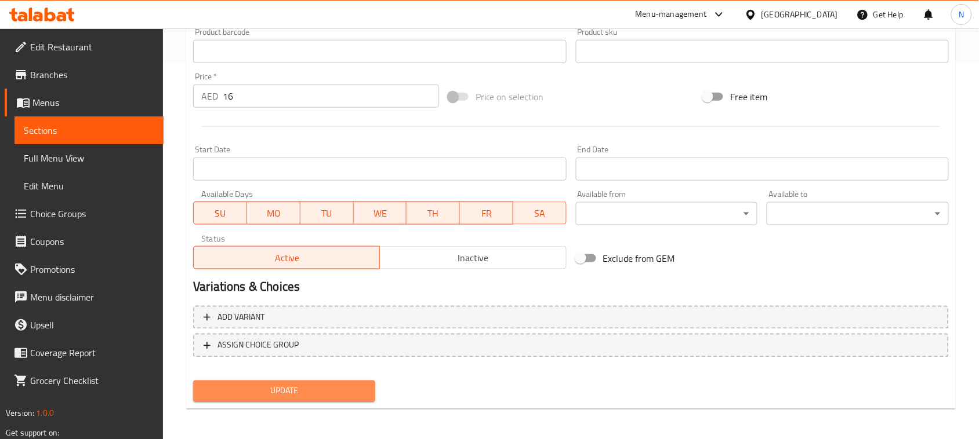
click at [342, 394] on span "Update" at bounding box center [283, 391] width 163 height 14
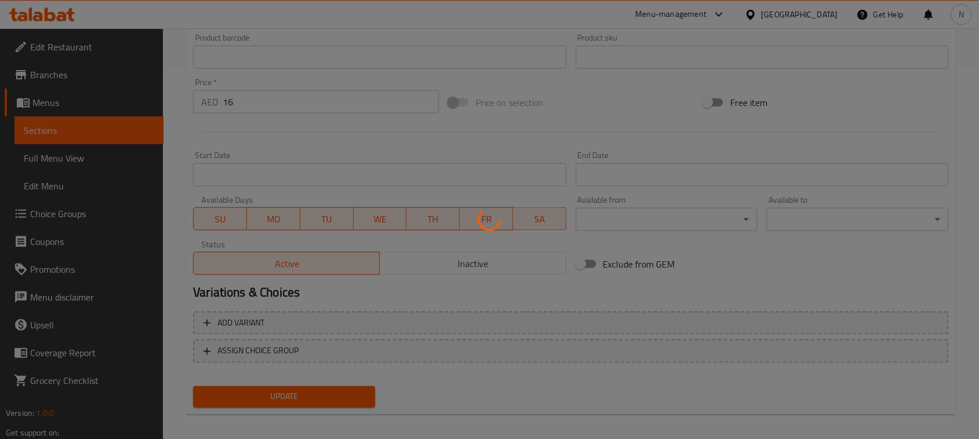
scroll to position [88, 0]
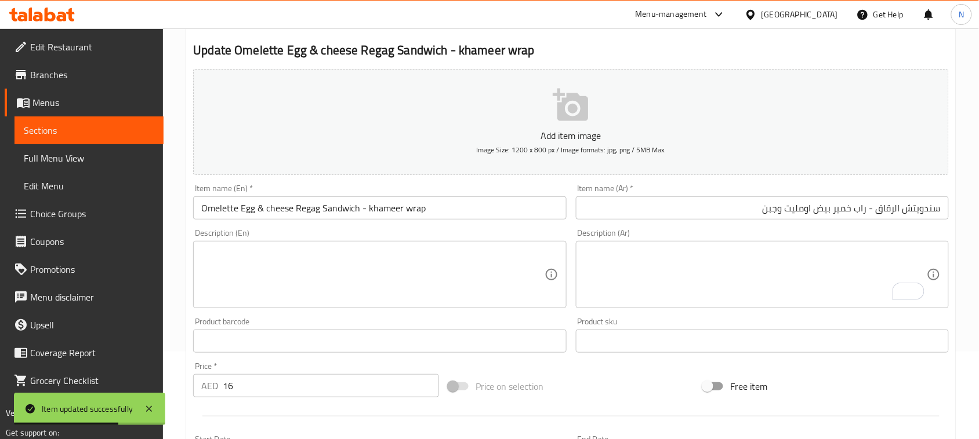
click at [265, 205] on input "Omelette Egg & cheese Regag Sandwich - khameer wrap" at bounding box center [379, 208] width 373 height 23
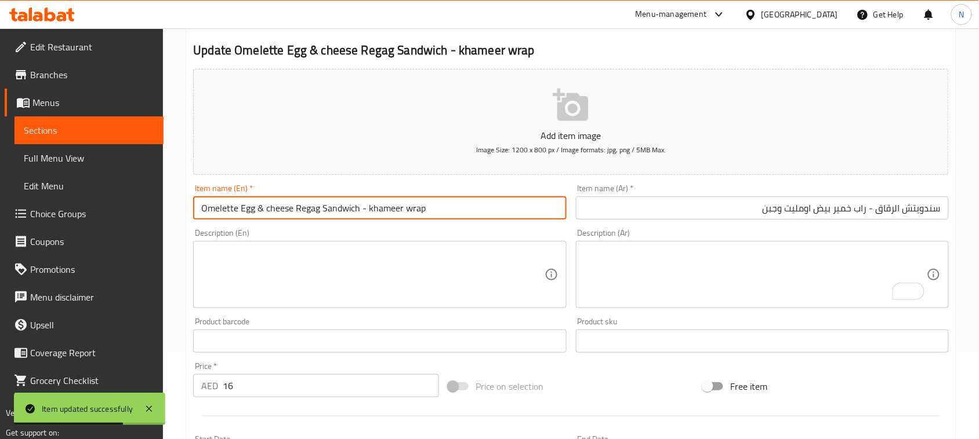
click at [265, 205] on input "Omelette Egg & cheese Regag Sandwich - khameer wrap" at bounding box center [379, 208] width 373 height 23
drag, startPoint x: 265, startPoint y: 205, endPoint x: 106, endPoint y: 168, distance: 163.6
click at [260, 205] on input "Omelette Egg & cheese Regag Sandwich - khameer wrap" at bounding box center [379, 208] width 373 height 23
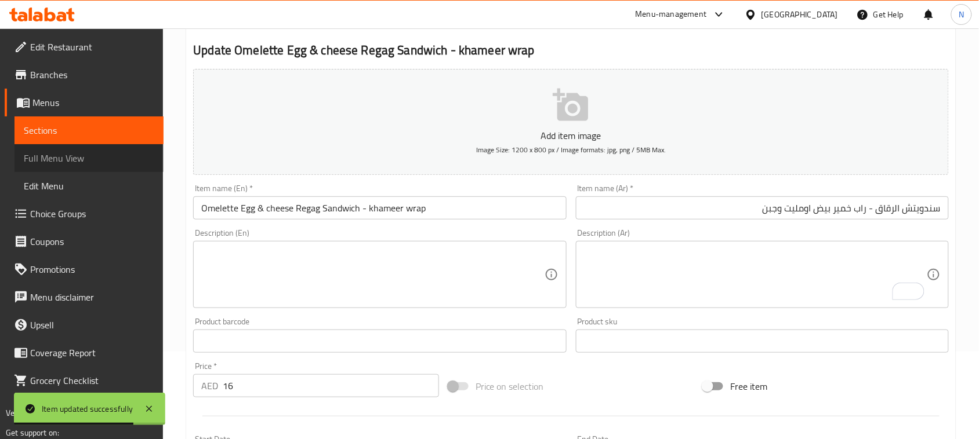
click at [85, 158] on span "Full Menu View" at bounding box center [89, 158] width 130 height 14
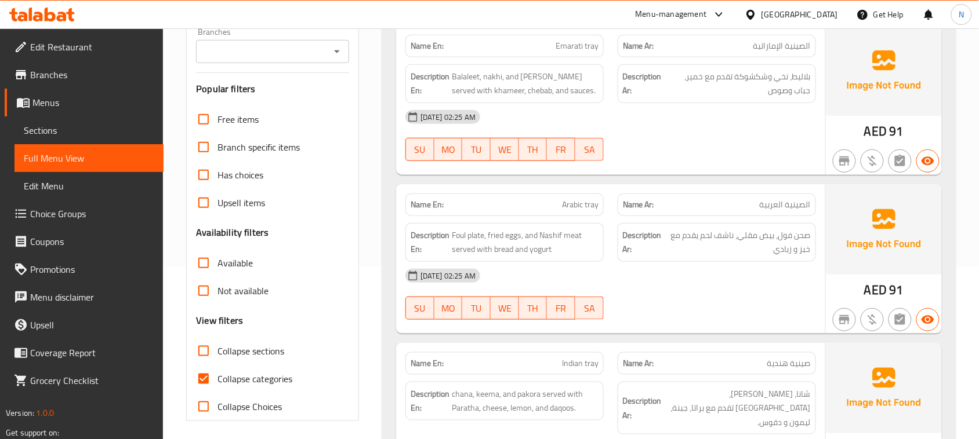
scroll to position [377, 0]
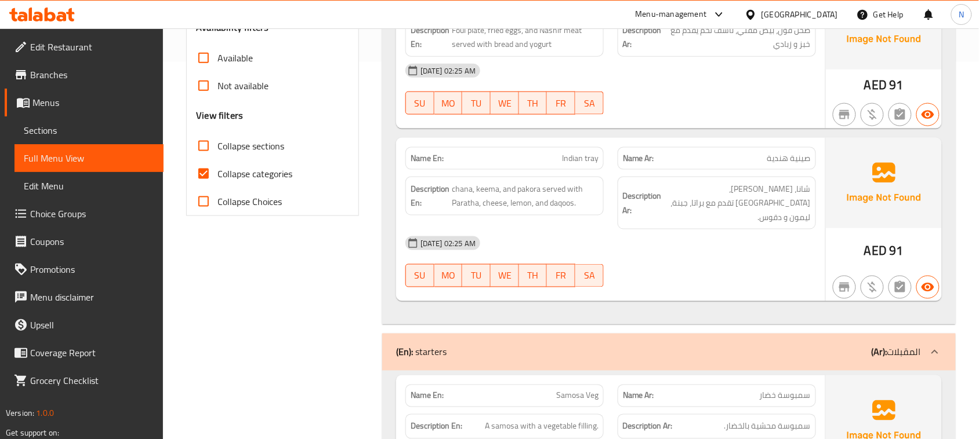
click at [203, 174] on input "Collapse categories" at bounding box center [204, 174] width 28 height 28
checkbox input "false"
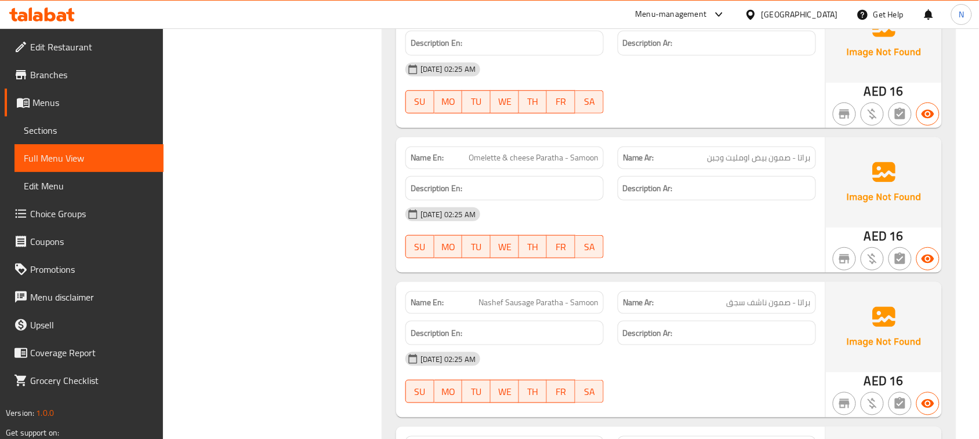
scroll to position [11972, 0]
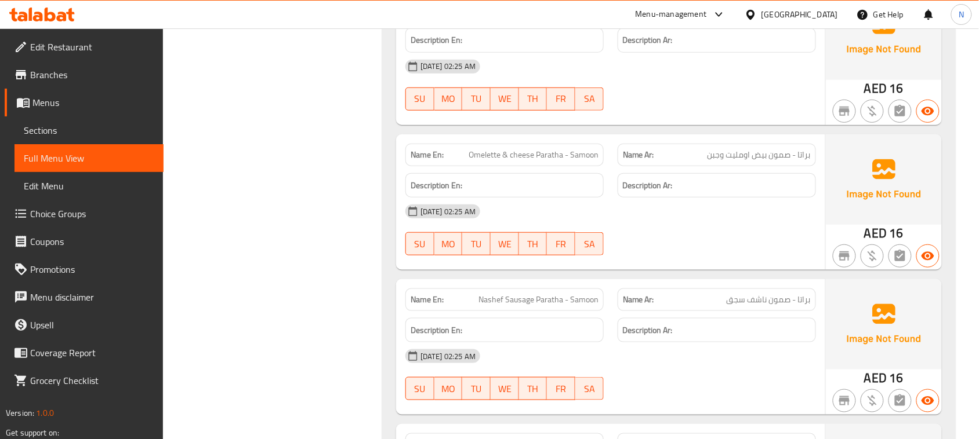
copy span "Omelette & cheese Paratha - Samoon"
drag, startPoint x: 77, startPoint y: 128, endPoint x: 132, endPoint y: 128, distance: 55.1
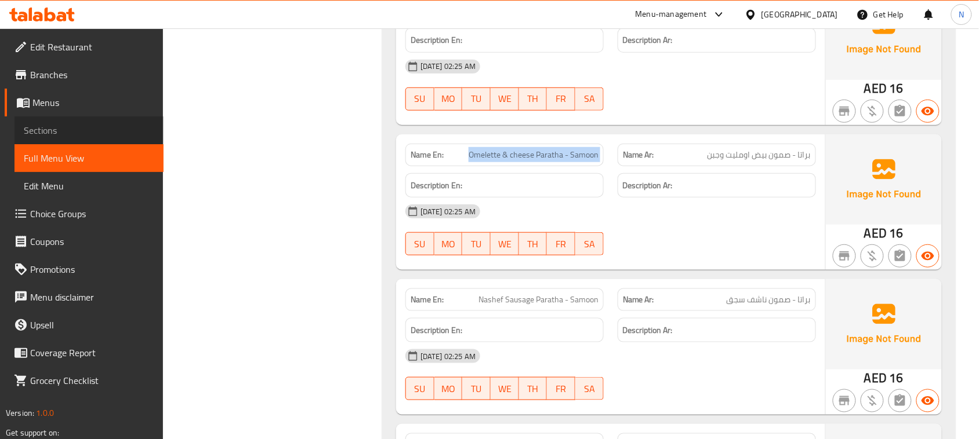
click at [77, 128] on span "Sections" at bounding box center [89, 130] width 130 height 14
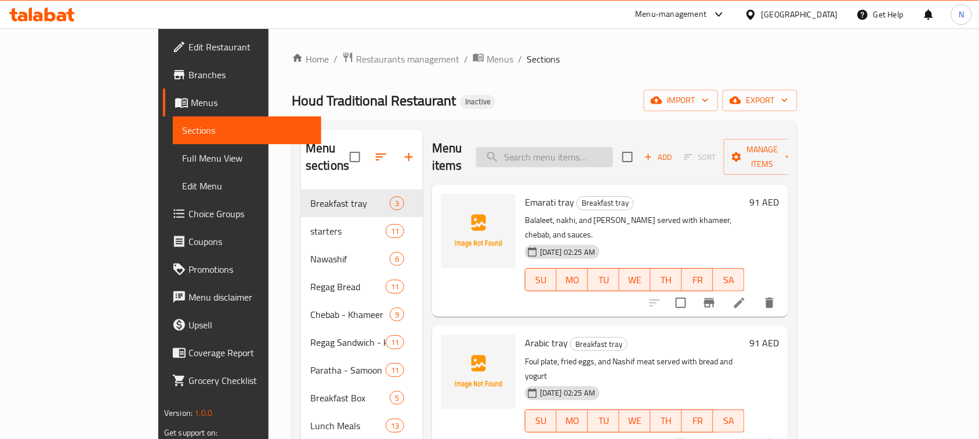
click at [613, 147] on input "search" at bounding box center [544, 157] width 137 height 20
paste input "Omelette & cheese Paratha - Samoon"
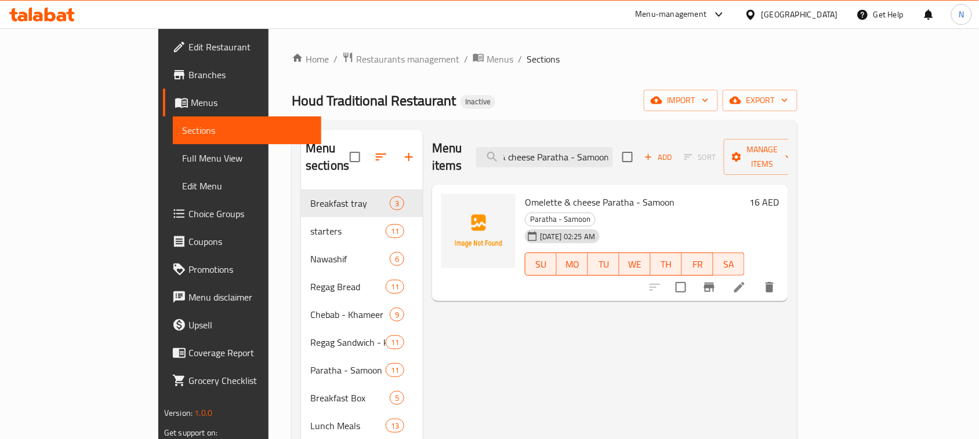
type input "Omelette & cheese Paratha - Samoon"
click at [746, 281] on icon at bounding box center [739, 288] width 14 height 14
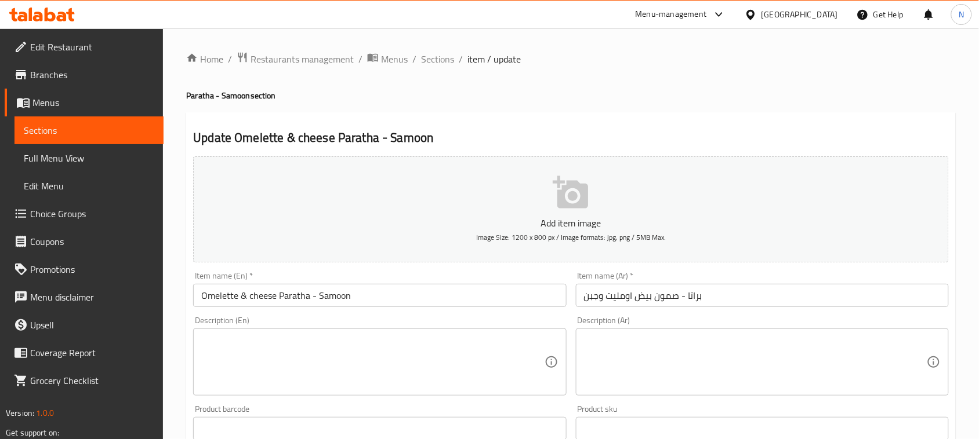
click at [239, 291] on input "Omelette & cheese Paratha - Samoon" at bounding box center [379, 295] width 373 height 23
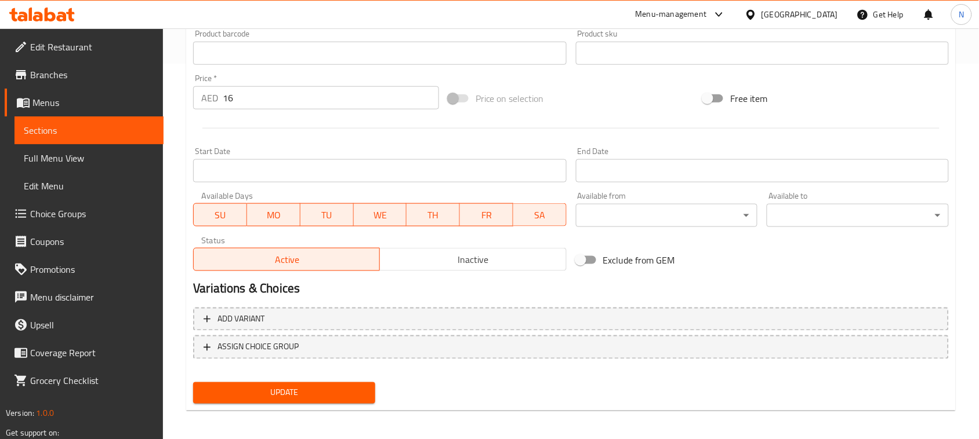
scroll to position [377, 0]
type input "Omelette egg & cheese Paratha - Samoon"
click at [256, 381] on button "Update" at bounding box center [284, 391] width 182 height 21
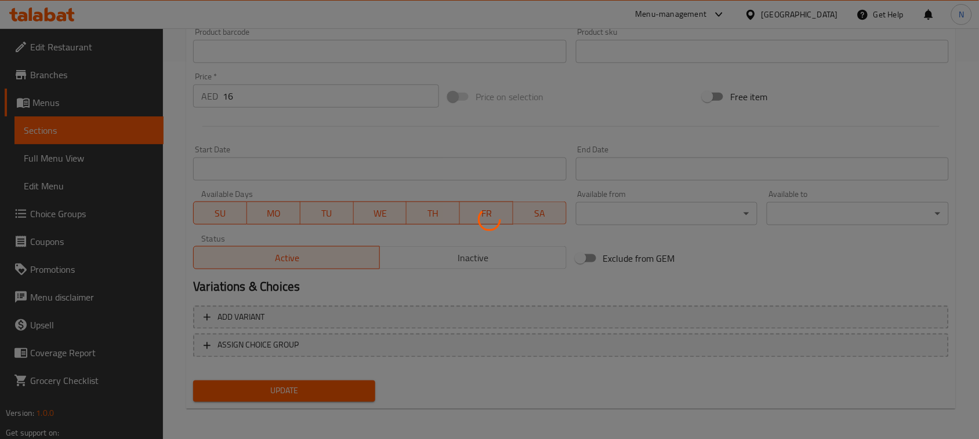
scroll to position [0, 0]
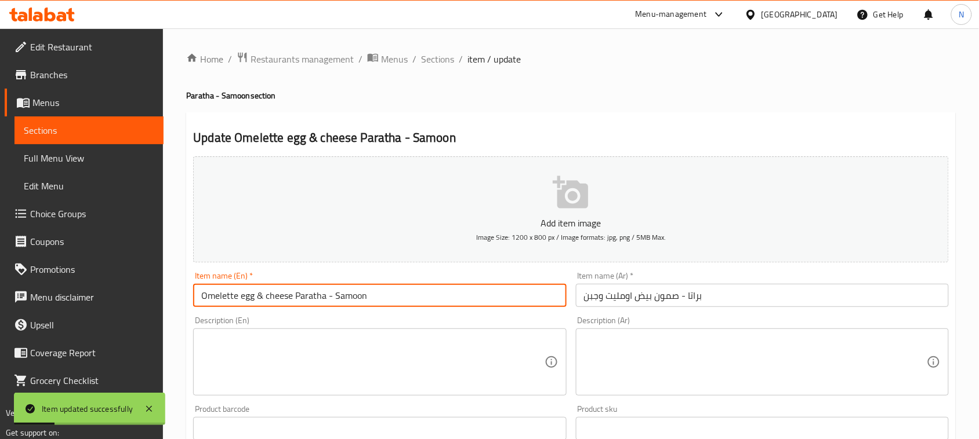
drag, startPoint x: 393, startPoint y: 296, endPoint x: 0, endPoint y: 242, distance: 396.7
click at [0, 248] on div "Edit Restaurant Branches Menus Sections Full Menu View Edit Menu Choice Groups …" at bounding box center [489, 423] width 979 height 791
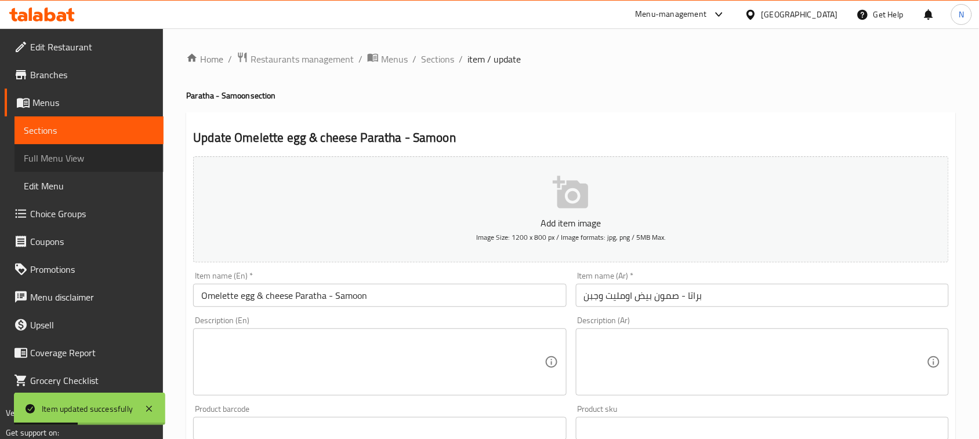
click at [58, 157] on span "Full Menu View" at bounding box center [89, 158] width 130 height 14
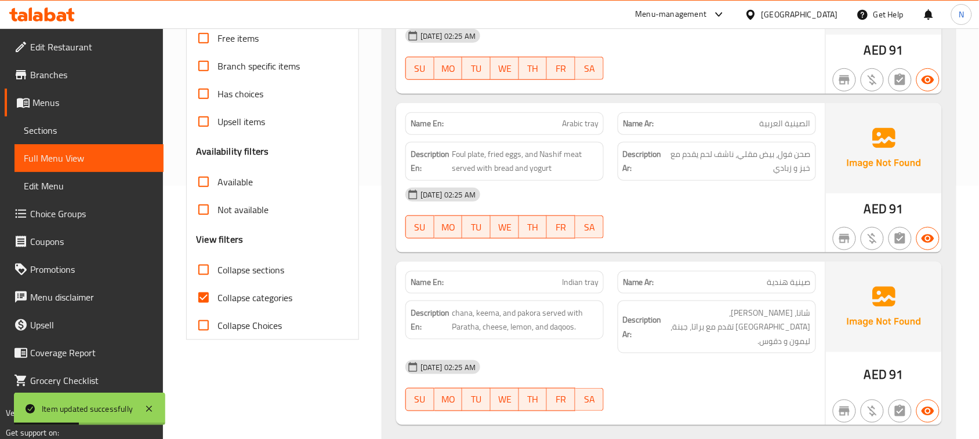
scroll to position [290, 0]
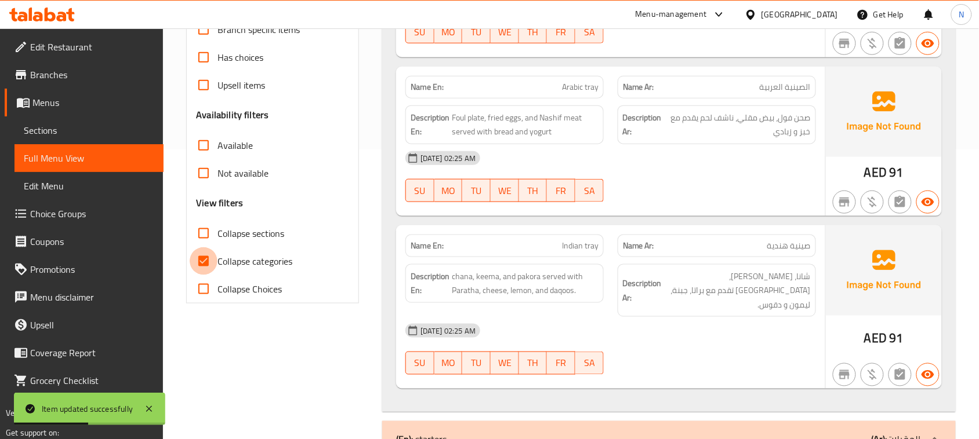
click at [202, 264] on input "Collapse categories" at bounding box center [204, 262] width 28 height 28
checkbox input "false"
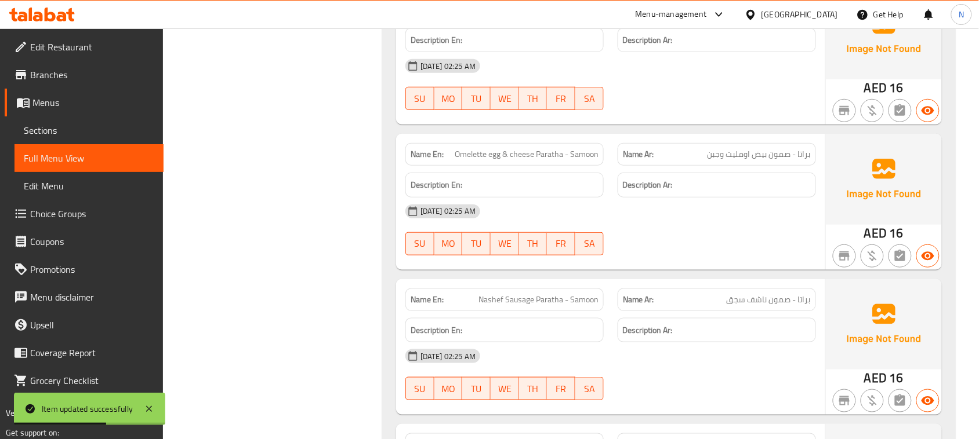
scroll to position [11973, 0]
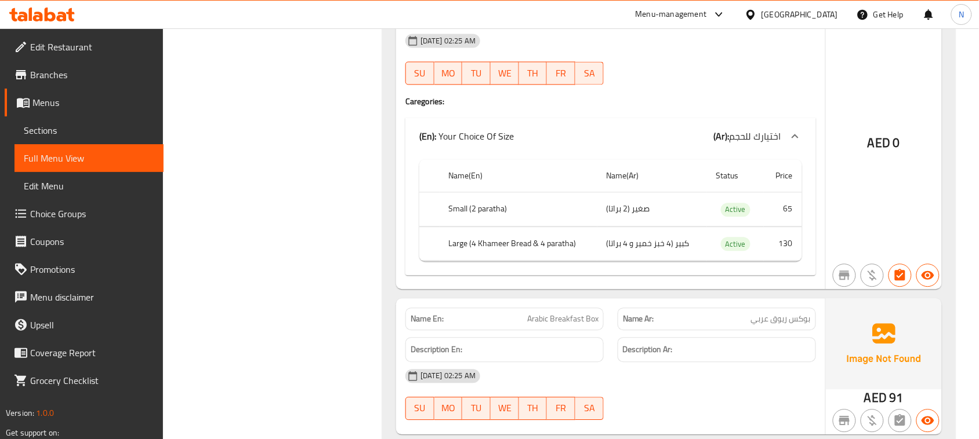
scroll to position [13712, 0]
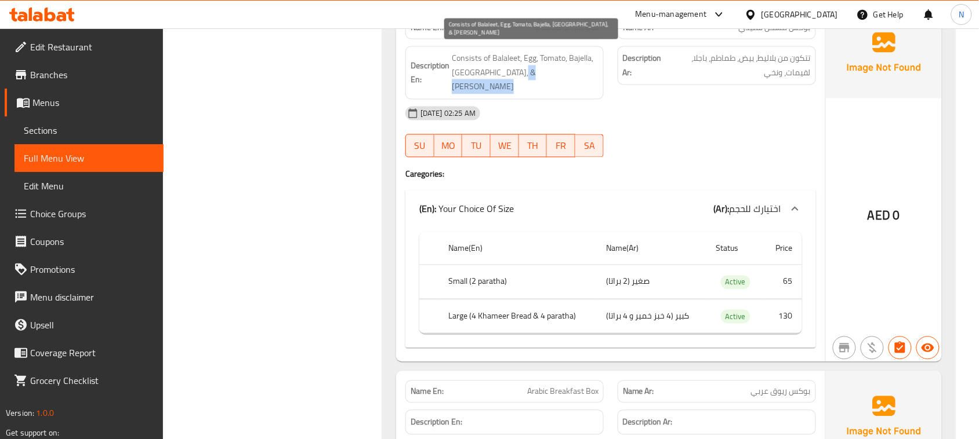
click at [522, 53] on span "Consists of Balaleet, Egg, Tomato, Bajella, [GEOGRAPHIC_DATA], & [PERSON_NAME]" at bounding box center [525, 72] width 147 height 43
copy span "Consists of Balaleet, Egg, Tomato, Bajella, [GEOGRAPHIC_DATA], & [PERSON_NAME]"
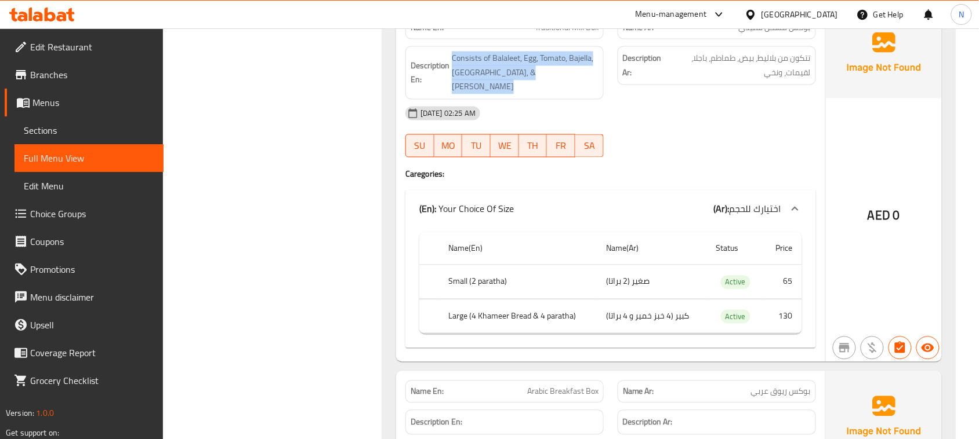
click at [59, 128] on span "Sections" at bounding box center [89, 130] width 130 height 14
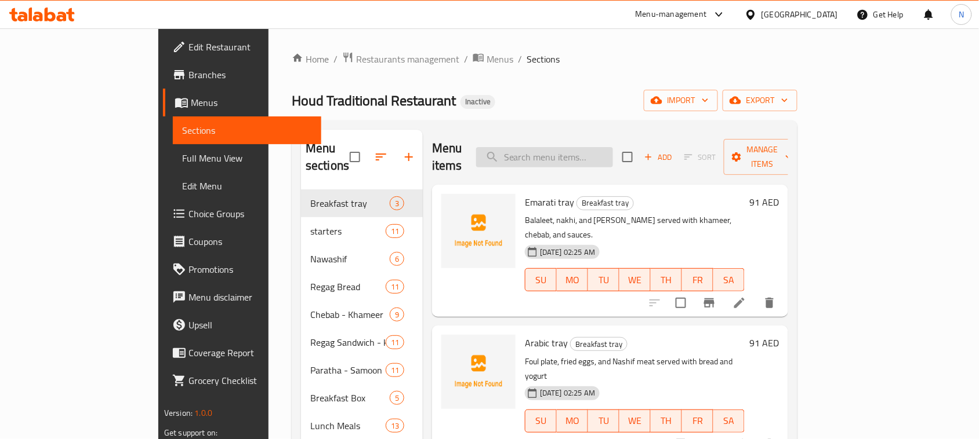
paste input "Consists of Balaleet, Egg, Tomato, Bajella, [GEOGRAPHIC_DATA], & [PERSON_NAME]"
click at [613, 147] on input "Consists of Balaleet, Egg, Tomato, Bajella, [GEOGRAPHIC_DATA], & [PERSON_NAME]" at bounding box center [544, 157] width 137 height 20
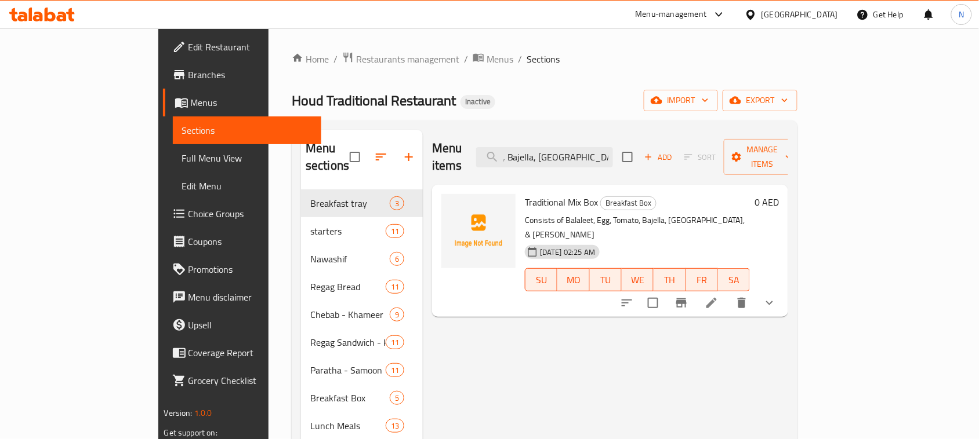
type input "Consists of Balaleet, Egg, Tomato, Bajella, [GEOGRAPHIC_DATA], & [PERSON_NAME]"
click at [718, 296] on icon at bounding box center [711, 303] width 14 height 14
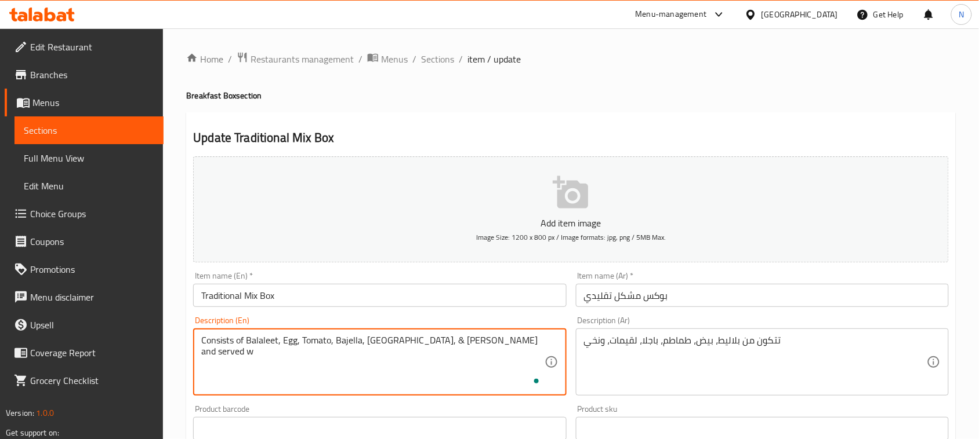
type textarea "Consists of Balaleet, Egg, Tomato, Bajella, Luqaimat, & Nakhi and served wi"
click at [471, 345] on textarea "Consists of Balaleet, Egg, Tomato, Bajella, [GEOGRAPHIC_DATA], & [PERSON_NAME] …" at bounding box center [372, 362] width 343 height 55
click at [293, 354] on textarea "Consists of Balaleet, Egg, Tomato, Bajella, [GEOGRAPHIC_DATA], & [PERSON_NAME] …" at bounding box center [372, 362] width 343 height 55
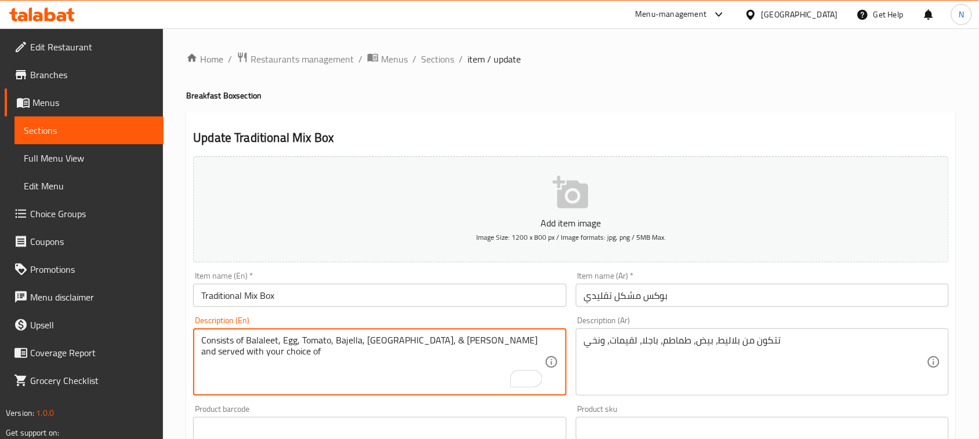
click at [437, 345] on textarea "Consists of Balaleet, Egg, Tomato, Bajella, [GEOGRAPHIC_DATA], & [PERSON_NAME] …" at bounding box center [372, 362] width 343 height 55
type textarea "Consists of Balaleet, Egg, Tomato, Bajella, [GEOGRAPHIC_DATA], & [PERSON_NAME] …"
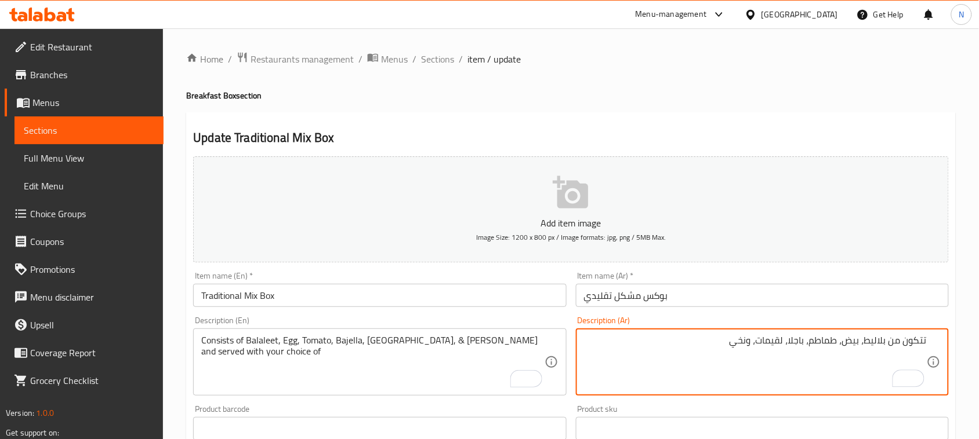
click at [711, 336] on textarea "تتكون من بلاليط، بيض، طماطم، باجلا، لقيمات، ونخي" at bounding box center [755, 362] width 343 height 55
paste textarea "وتقدم مع اختيارك من"
click at [729, 340] on textarea "تتكون من بلاليط، بيض، طماطم، باجلا، لقيمات، ونخي وتقدم مع اختيارك من" at bounding box center [755, 362] width 343 height 55
click at [678, 362] on textarea "تتكون من بلاليط، بيض، طماطم، باجلا، لقيمات، ونخي وتقدم مع اختيارك من" at bounding box center [755, 362] width 343 height 55
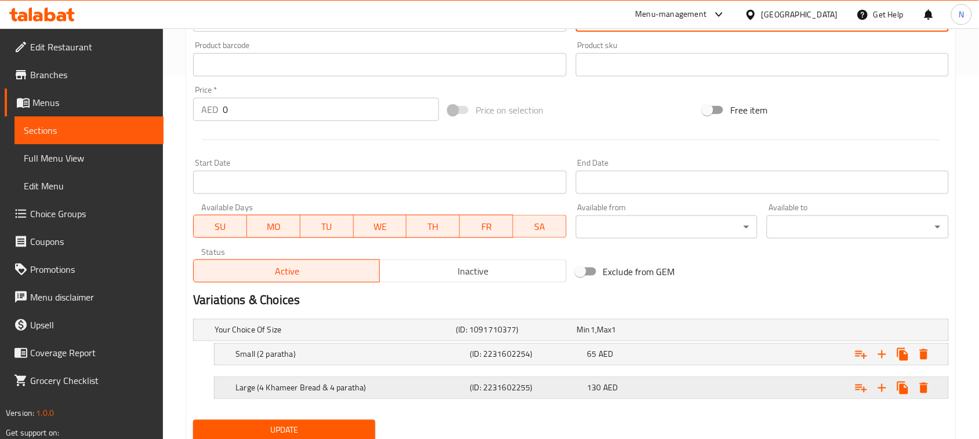
scroll to position [406, 0]
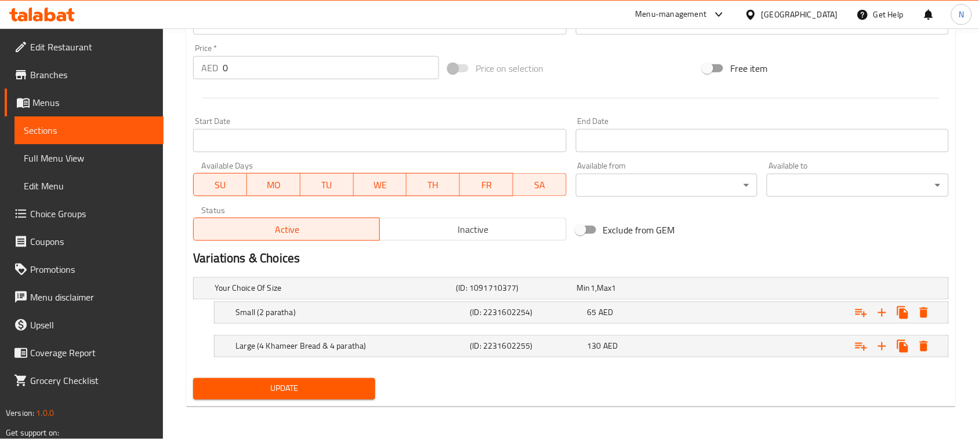
type textarea "تتكون من بلاليط، بيض، طماطم، باجلا، لقيمات، ونخي وتقدم مع اختيارك من"
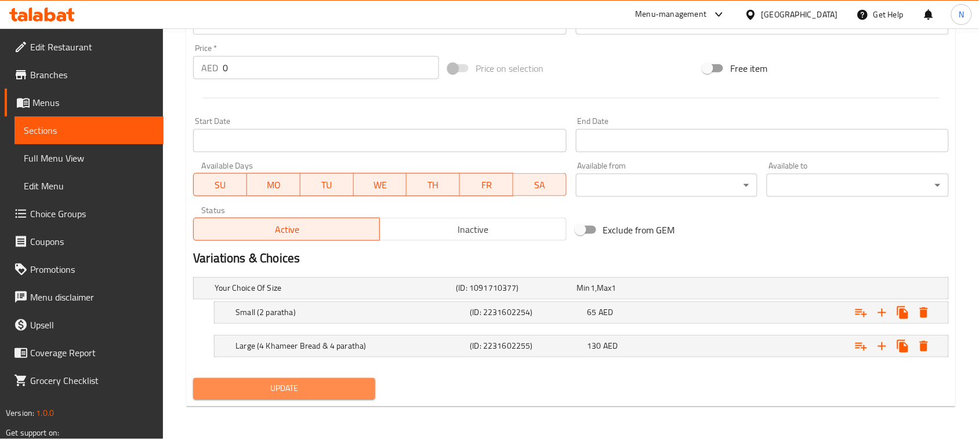
click at [363, 390] on span "Update" at bounding box center [283, 389] width 163 height 14
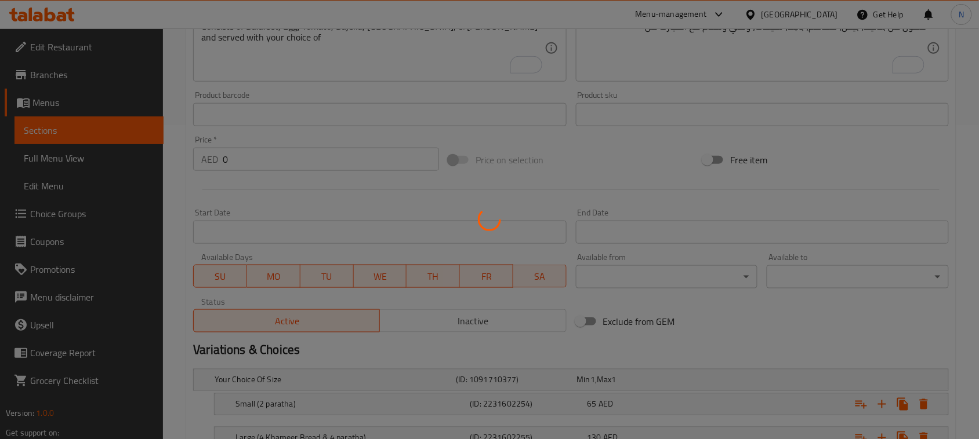
scroll to position [0, 0]
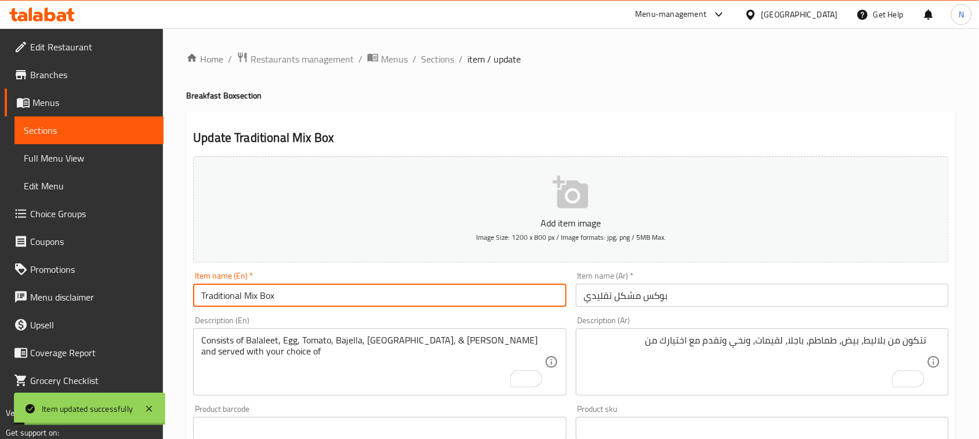
click at [295, 303] on input "Traditional Mix Box" at bounding box center [379, 295] width 373 height 23
drag, startPoint x: 295, startPoint y: 303, endPoint x: 231, endPoint y: 274, distance: 70.3
click at [294, 303] on input "Traditional Mix Box" at bounding box center [379, 295] width 373 height 23
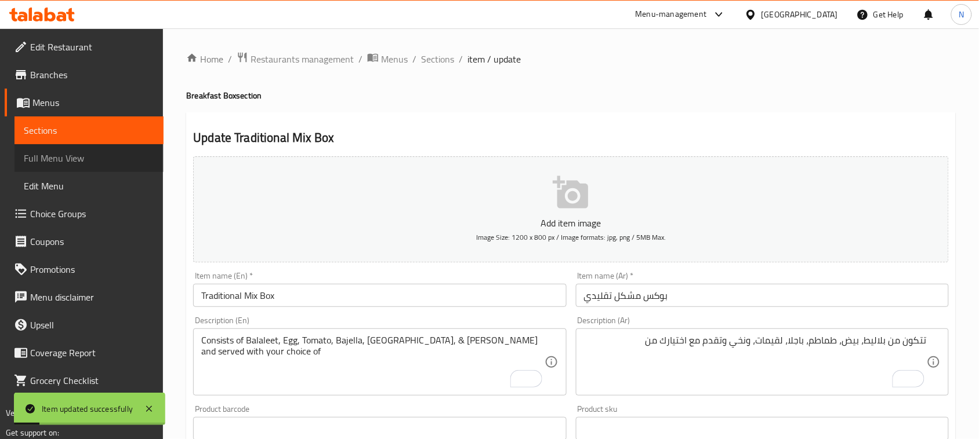
click at [85, 165] on link "Full Menu View" at bounding box center [88, 158] width 149 height 28
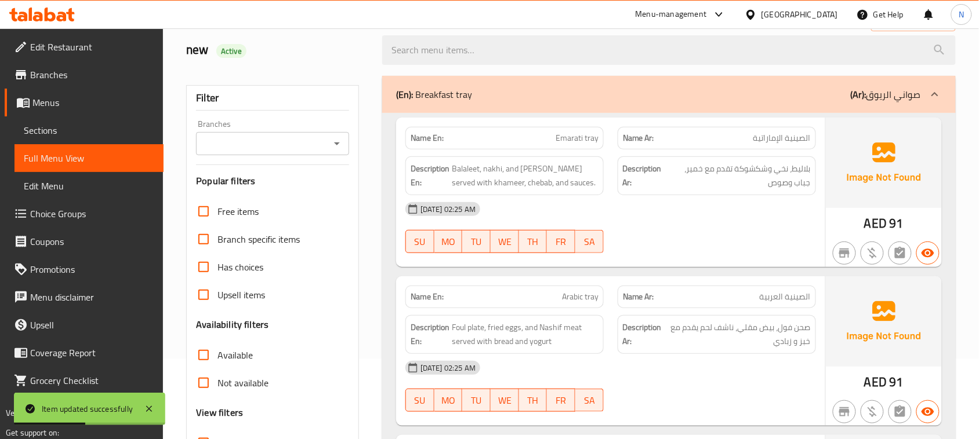
scroll to position [217, 0]
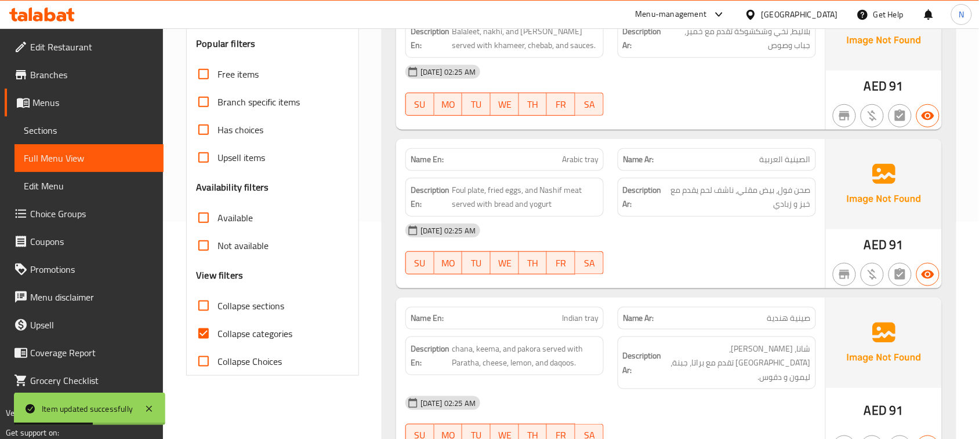
click at [206, 335] on input "Collapse categories" at bounding box center [204, 334] width 28 height 28
checkbox input "false"
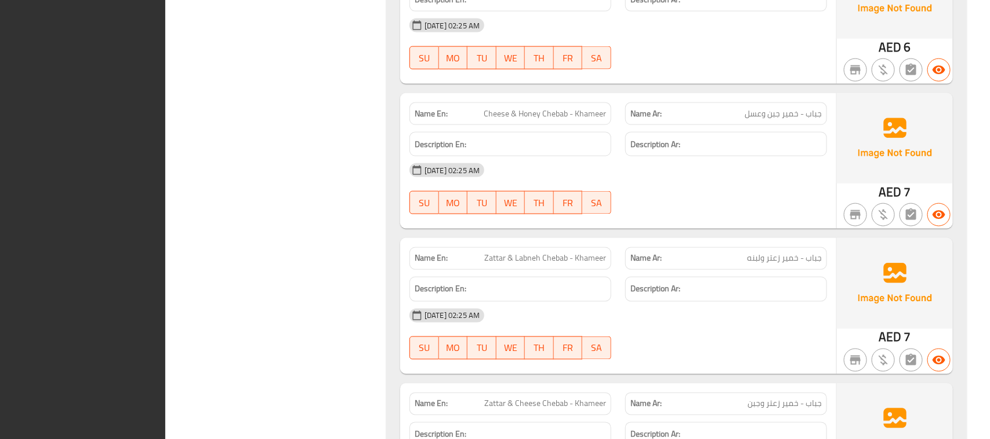
scroll to position [0, 0]
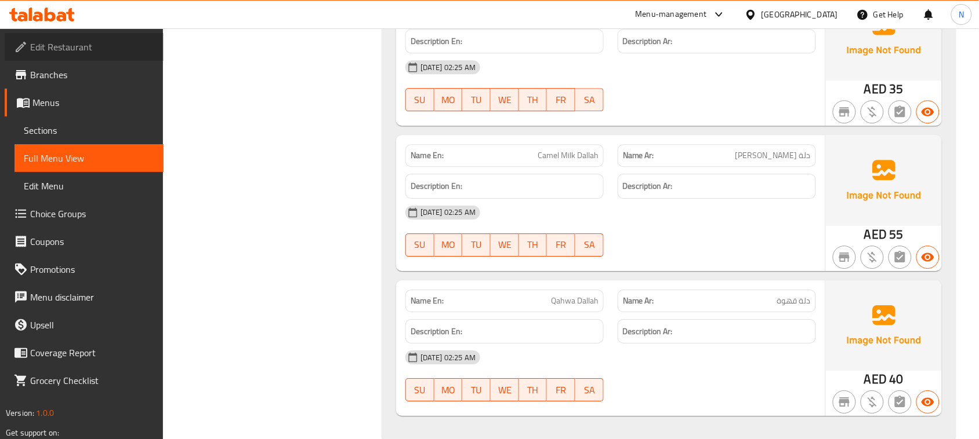
click at [66, 41] on span "Edit Restaurant" at bounding box center [92, 47] width 124 height 14
